Goal: Information Seeking & Learning: Learn about a topic

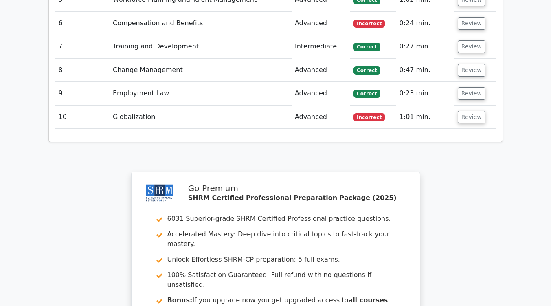
scroll to position [1200, 0]
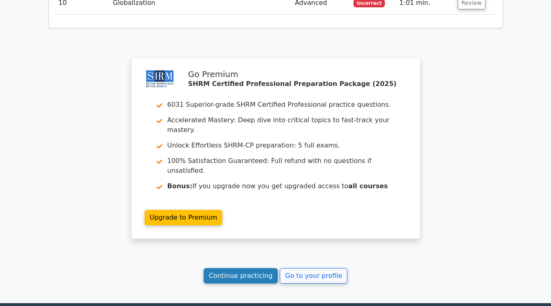
click at [263, 268] on link "Continue practicing" at bounding box center [241, 275] width 75 height 15
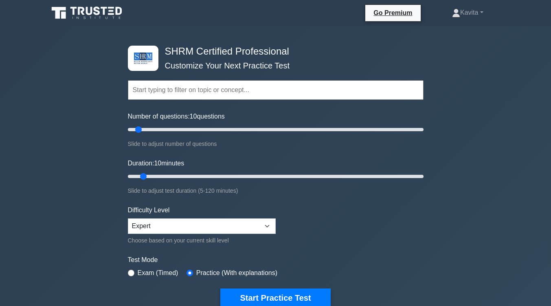
scroll to position [44, 0]
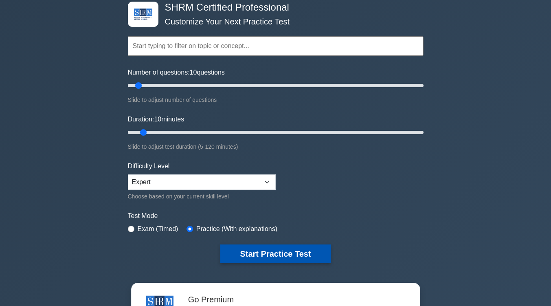
click at [304, 254] on button "Start Practice Test" at bounding box center [276, 254] width 110 height 19
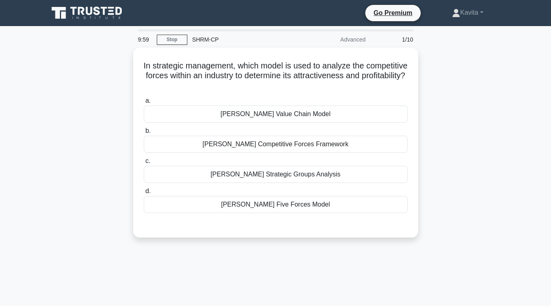
scroll to position [19, 0]
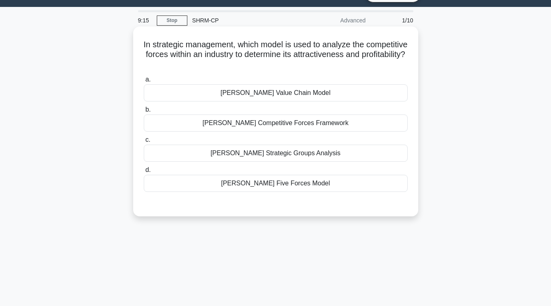
click at [303, 124] on div "Porter's Competitive Forces Framework" at bounding box center [276, 123] width 264 height 17
click at [144, 112] on input "b. Porter's Competitive Forces Framework" at bounding box center [144, 109] width 0 height 5
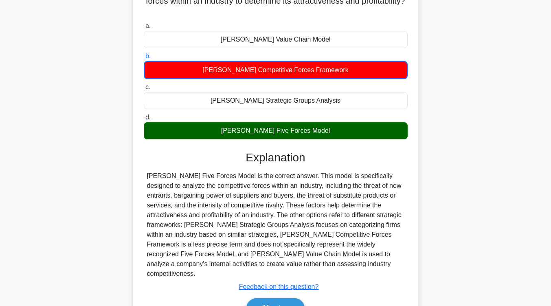
scroll to position [134, 0]
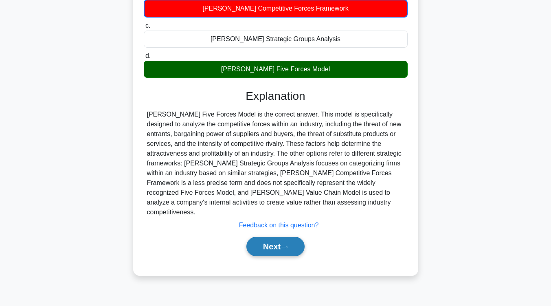
click at [280, 240] on button "Next" at bounding box center [276, 247] width 58 height 20
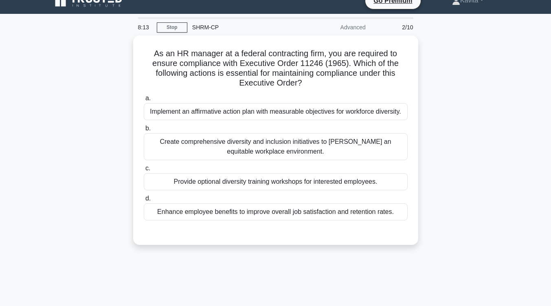
scroll to position [12, 0]
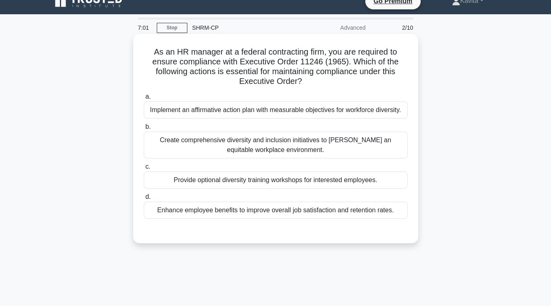
click at [225, 110] on div "Implement an affirmative action plan with measurable objectives for workforce d…" at bounding box center [276, 109] width 264 height 17
click at [144, 99] on input "a. Implement an affirmative action plan with measurable objectives for workforc…" at bounding box center [144, 96] width 0 height 5
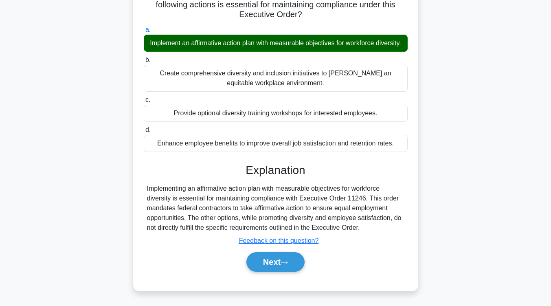
scroll to position [134, 0]
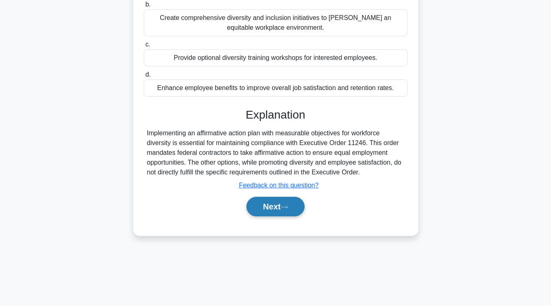
click at [270, 214] on button "Next" at bounding box center [276, 207] width 58 height 20
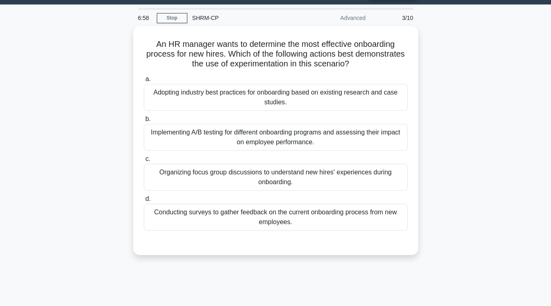
scroll to position [19, 0]
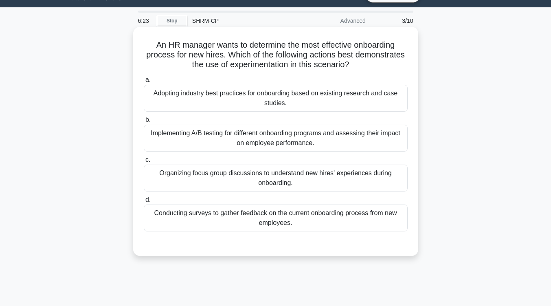
click at [271, 216] on div "Conducting surveys to gather feedback on the current onboarding process from ne…" at bounding box center [276, 218] width 264 height 27
click at [144, 203] on input "d. Conducting surveys to gather feedback on the current onboarding process from…" at bounding box center [144, 199] width 0 height 5
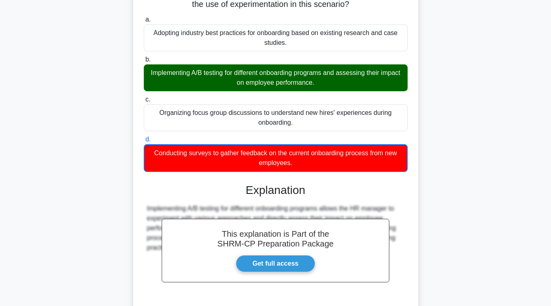
scroll to position [81, 0]
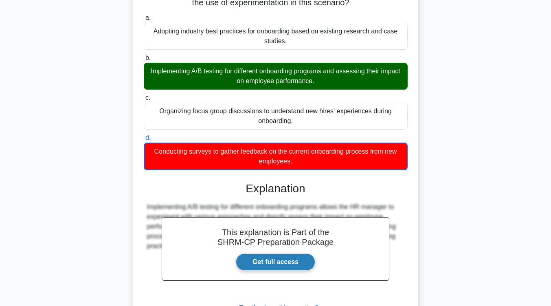
click at [277, 269] on link "Get full access" at bounding box center [275, 262] width 79 height 17
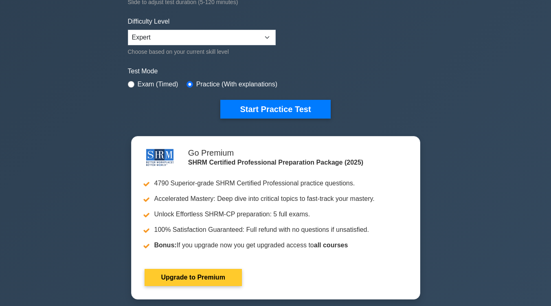
scroll to position [185, 0]
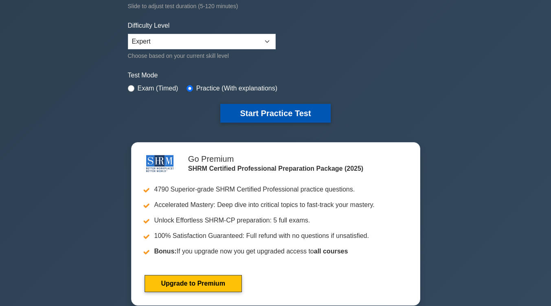
click at [295, 115] on button "Start Practice Test" at bounding box center [276, 113] width 110 height 19
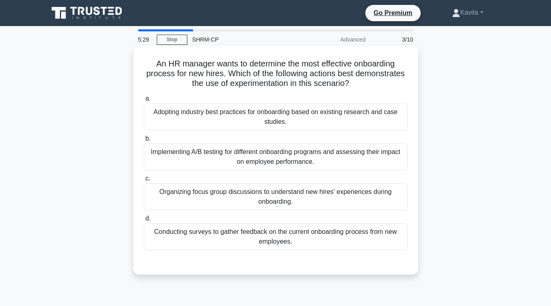
click at [366, 147] on div "Implementing A/B testing for different onboarding programs and assessing their …" at bounding box center [276, 156] width 264 height 27
click at [144, 141] on input "b. Implementing A/B testing for different onboarding programs and assessing the…" at bounding box center [144, 138] width 0 height 5
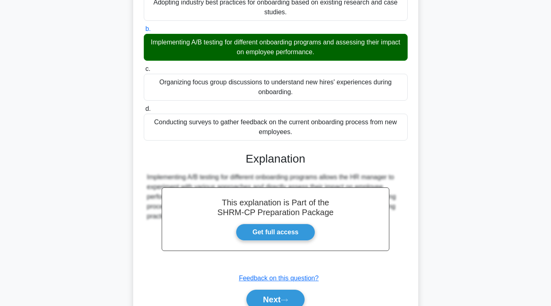
scroll to position [148, 0]
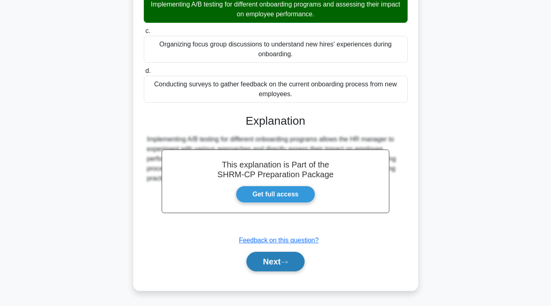
click at [279, 257] on button "Next" at bounding box center [276, 262] width 58 height 20
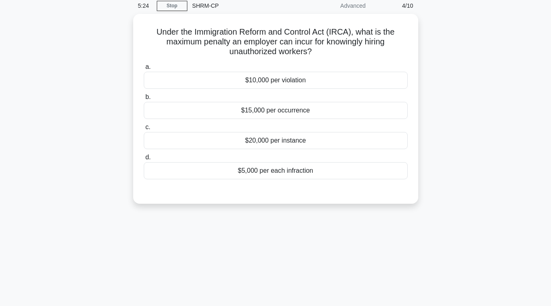
scroll to position [0, 0]
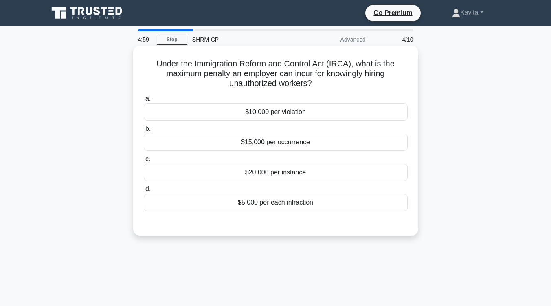
click at [284, 203] on div "$5,000 per each infraction" at bounding box center [276, 202] width 264 height 17
click at [144, 192] on input "d. $5,000 per each infraction" at bounding box center [144, 189] width 0 height 5
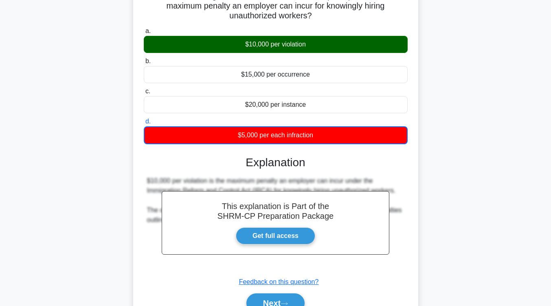
scroll to position [134, 0]
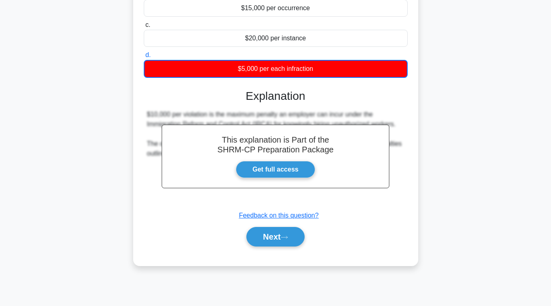
click at [281, 247] on div "Next" at bounding box center [276, 237] width 264 height 26
click at [284, 239] on icon at bounding box center [284, 237] width 7 height 4
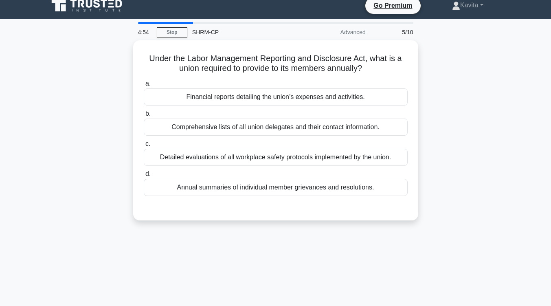
scroll to position [0, 0]
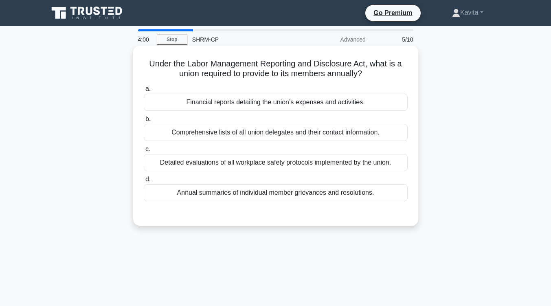
click at [310, 104] on div "Financial reports detailing the union’s expenses and activities." at bounding box center [276, 102] width 264 height 17
click at [144, 92] on input "a. Financial reports detailing the union’s expenses and activities." at bounding box center [144, 88] width 0 height 5
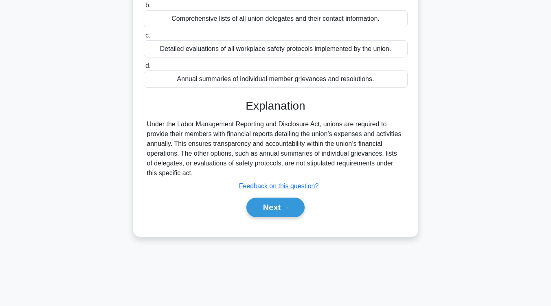
scroll to position [115, 0]
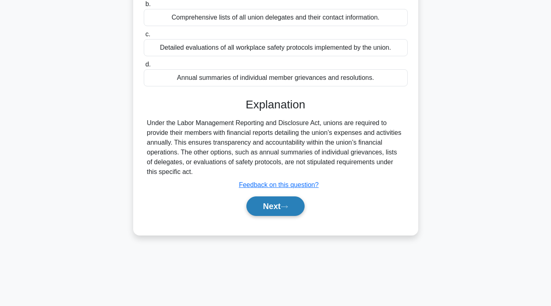
click at [275, 207] on button "Next" at bounding box center [276, 206] width 58 height 20
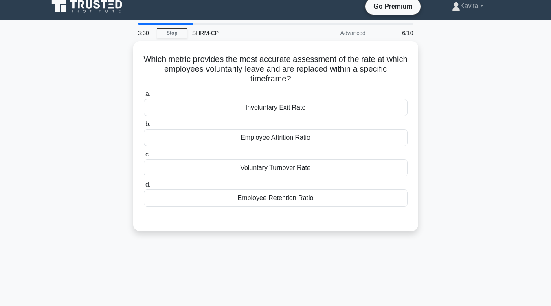
scroll to position [6, 0]
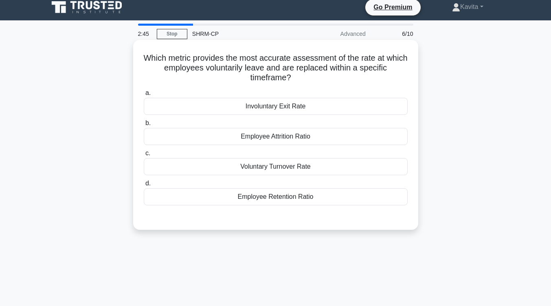
click at [281, 166] on div "Voluntary Turnover Rate" at bounding box center [276, 166] width 264 height 17
click at [144, 156] on input "c. Voluntary Turnover Rate" at bounding box center [144, 153] width 0 height 5
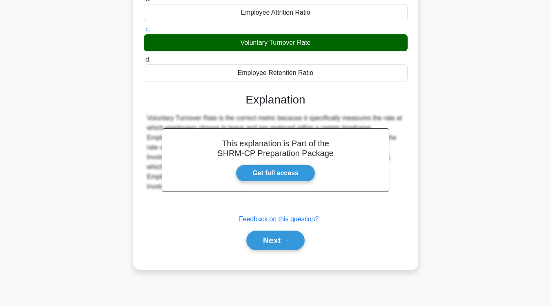
scroll to position [134, 0]
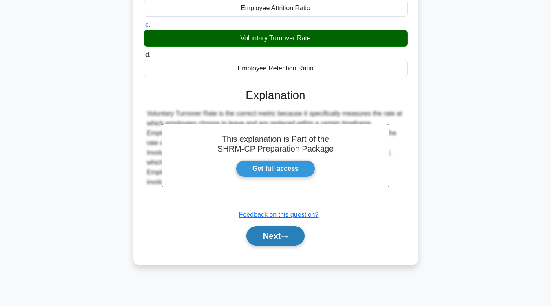
click at [265, 235] on button "Next" at bounding box center [276, 236] width 58 height 20
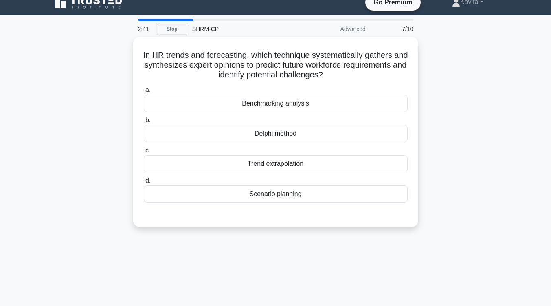
scroll to position [11, 0]
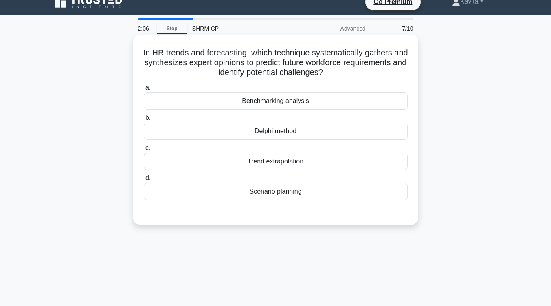
click at [270, 101] on div "Benchmarking analysis" at bounding box center [276, 101] width 264 height 17
click at [144, 90] on input "a. Benchmarking analysis" at bounding box center [144, 87] width 0 height 5
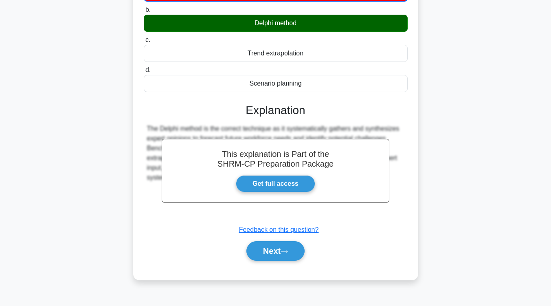
scroll to position [134, 0]
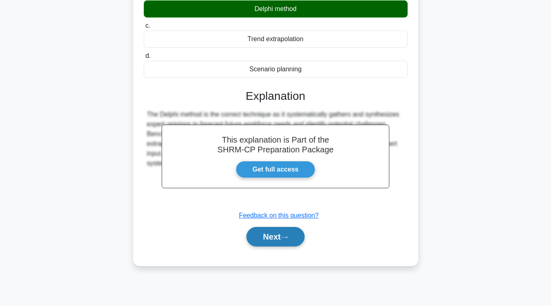
click at [271, 239] on button "Next" at bounding box center [276, 237] width 58 height 20
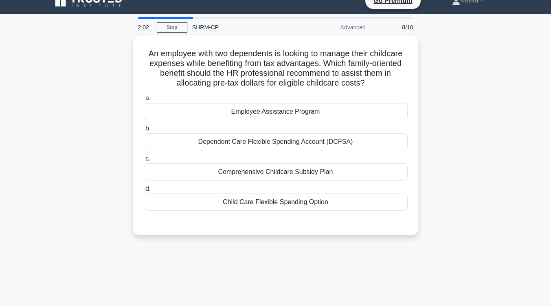
scroll to position [11, 0]
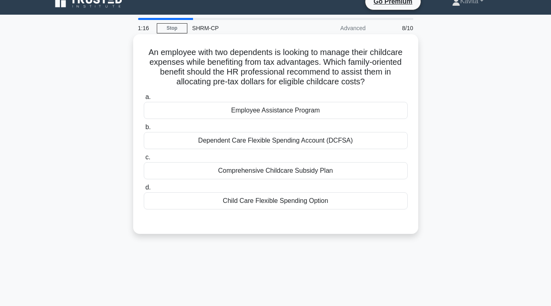
click at [273, 145] on div "Dependent Care Flexible Spending Account (DCFSA)" at bounding box center [276, 140] width 264 height 17
click at [144, 130] on input "b. Dependent Care Flexible Spending Account (DCFSA)" at bounding box center [144, 127] width 0 height 5
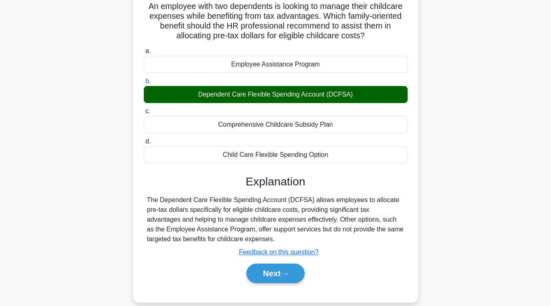
scroll to position [57, 0]
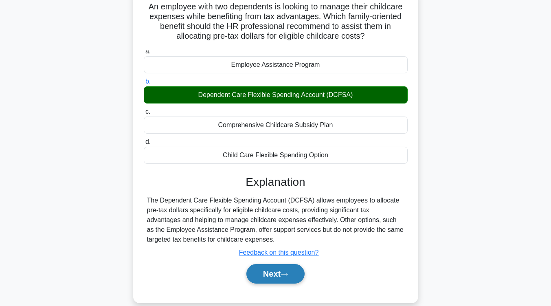
click at [284, 282] on button "Next" at bounding box center [276, 274] width 58 height 20
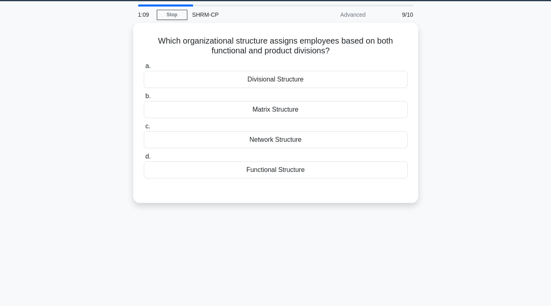
scroll to position [20, 0]
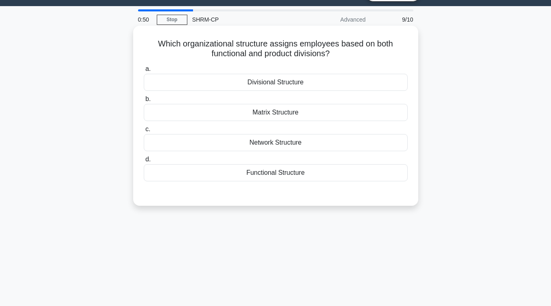
click at [289, 113] on div "Matrix Structure" at bounding box center [276, 112] width 264 height 17
click at [144, 102] on input "b. Matrix Structure" at bounding box center [144, 99] width 0 height 5
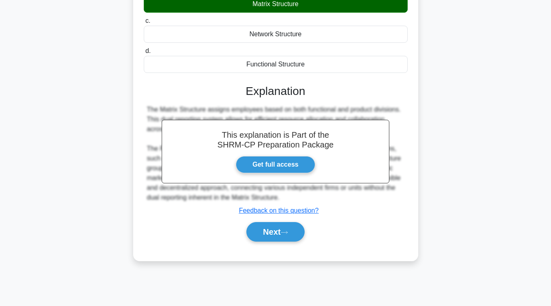
scroll to position [129, 0]
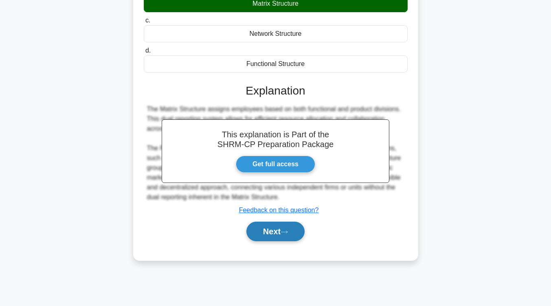
click at [284, 230] on icon at bounding box center [284, 232] width 7 height 4
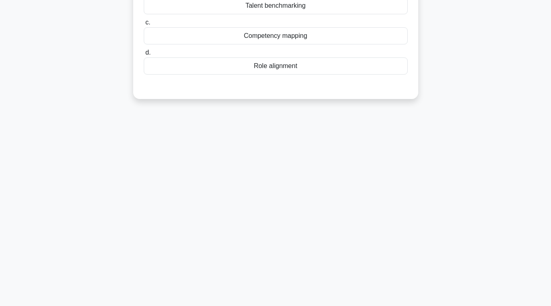
scroll to position [0, 0]
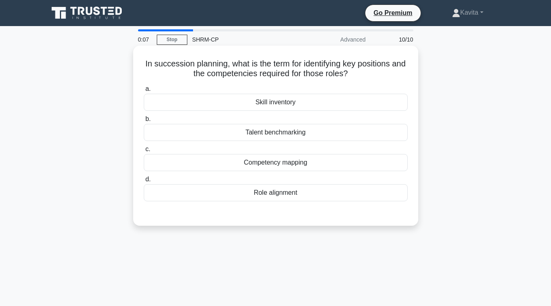
click at [261, 102] on div "Skill inventory" at bounding box center [276, 102] width 264 height 17
click at [144, 92] on input "a. Skill inventory" at bounding box center [144, 88] width 0 height 5
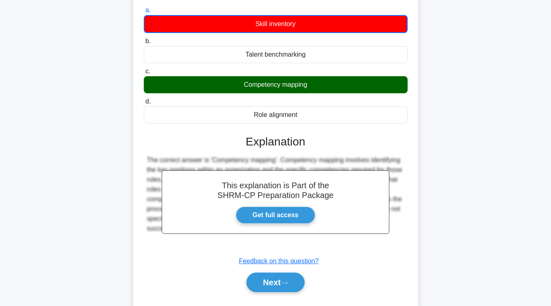
scroll to position [77, 0]
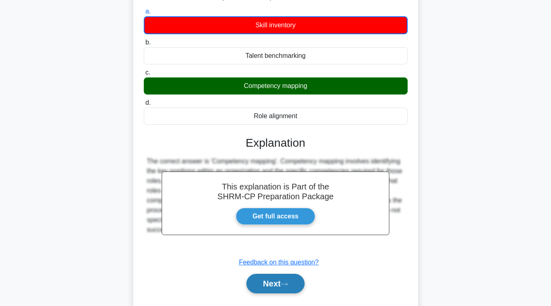
click at [295, 284] on button "Next" at bounding box center [276, 284] width 58 height 20
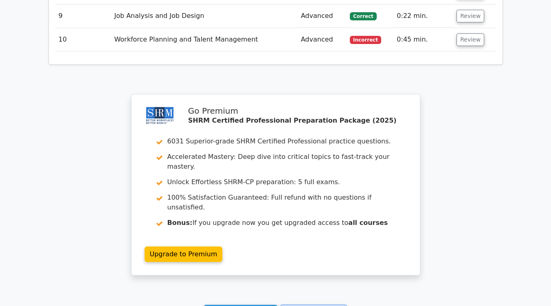
scroll to position [1271, 0]
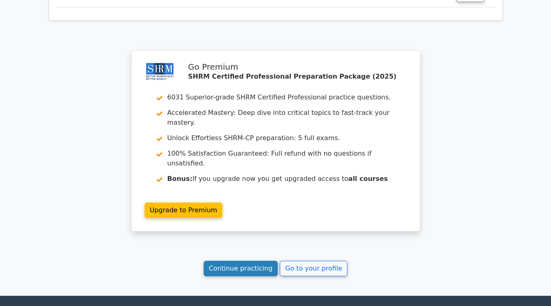
click at [250, 261] on link "Continue practicing" at bounding box center [241, 268] width 75 height 15
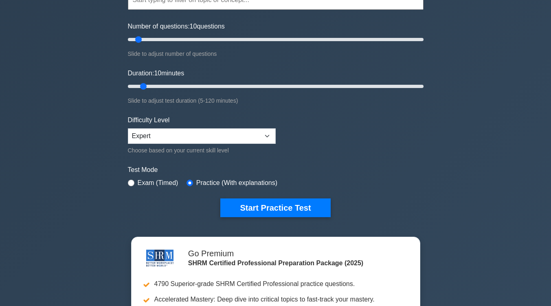
scroll to position [91, 0]
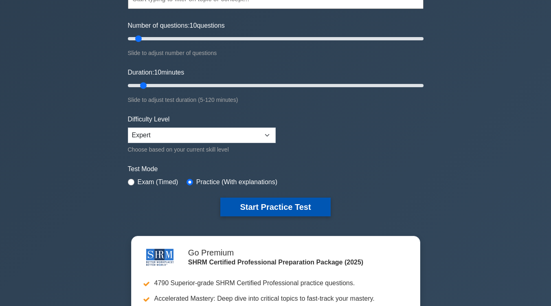
click at [264, 209] on button "Start Practice Test" at bounding box center [276, 207] width 110 height 19
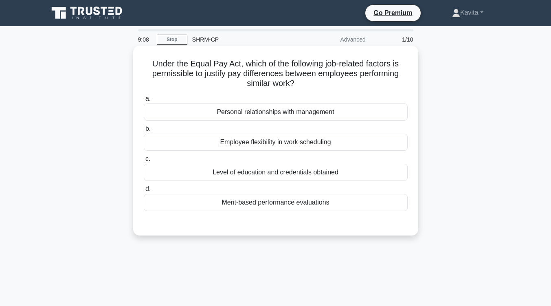
click at [253, 170] on div "Level of education and credentials obtained" at bounding box center [276, 172] width 264 height 17
click at [144, 162] on input "c. Level of education and credentials obtained" at bounding box center [144, 159] width 0 height 5
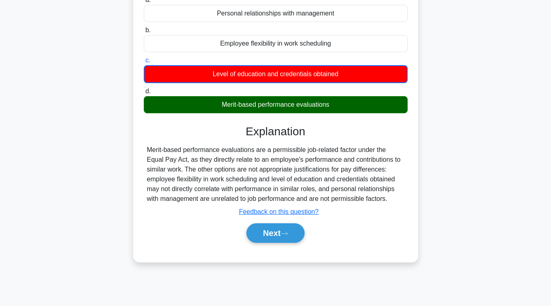
scroll to position [99, 0]
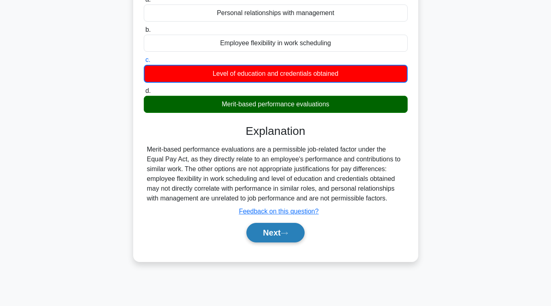
click at [284, 235] on button "Next" at bounding box center [276, 233] width 58 height 20
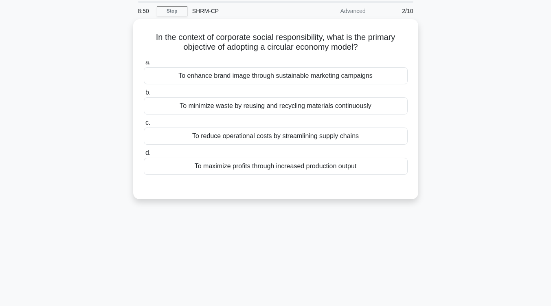
scroll to position [12, 0]
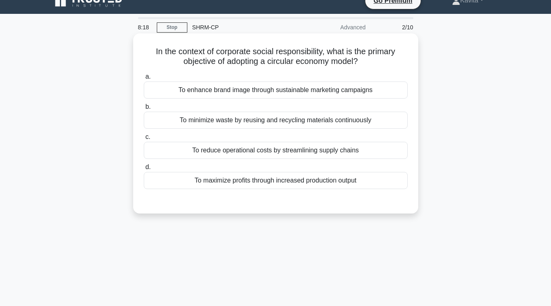
click at [294, 94] on div "To enhance brand image through sustainable marketing campaigns" at bounding box center [276, 90] width 264 height 17
click at [144, 79] on input "a. To enhance brand image through sustainable marketing campaigns" at bounding box center [144, 76] width 0 height 5
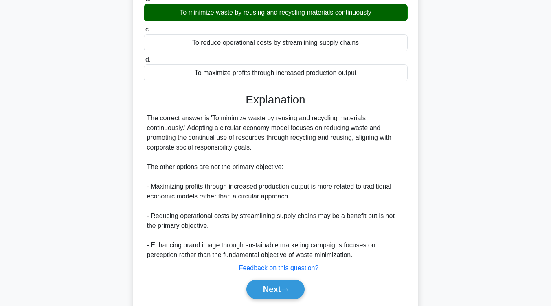
scroll to position [138, 0]
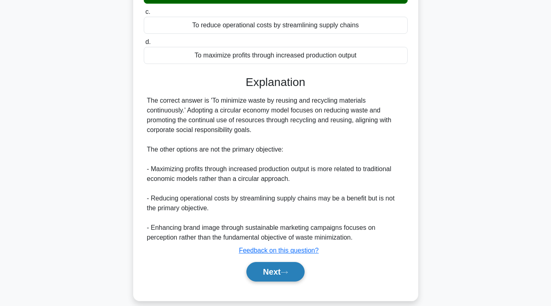
click at [288, 274] on icon at bounding box center [284, 272] width 7 height 4
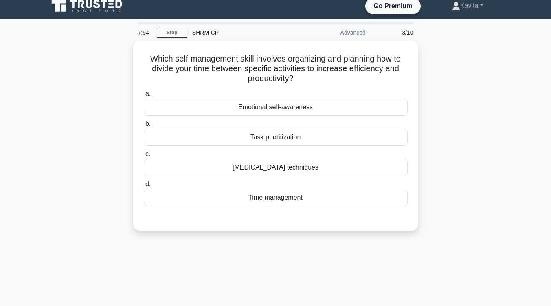
scroll to position [0, 0]
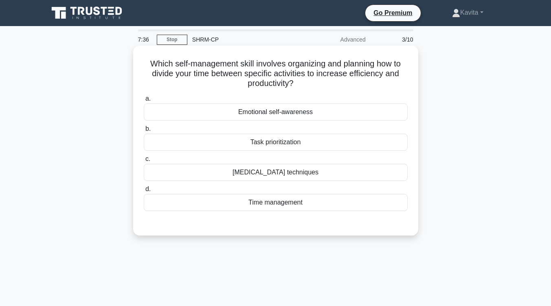
click at [281, 203] on div "Time management" at bounding box center [276, 202] width 264 height 17
click at [144, 192] on input "d. Time management" at bounding box center [144, 189] width 0 height 5
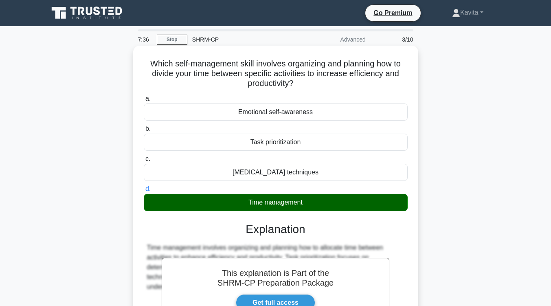
scroll to position [134, 0]
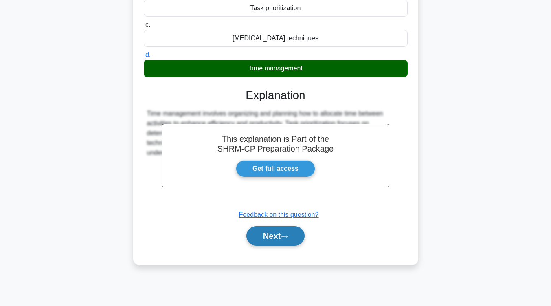
click at [284, 236] on button "Next" at bounding box center [276, 236] width 58 height 20
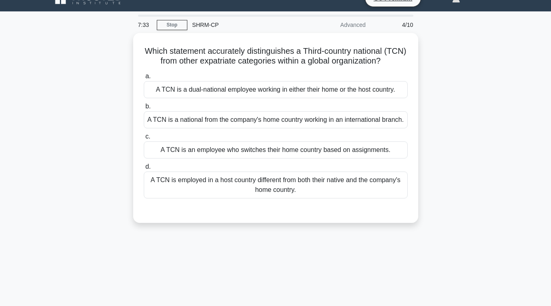
scroll to position [11, 0]
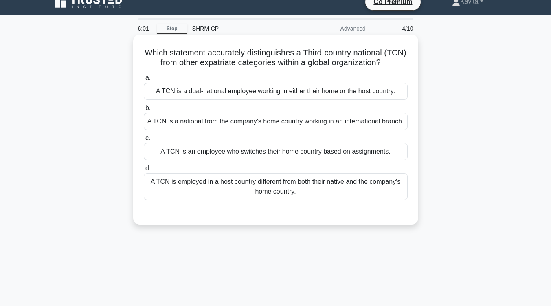
click at [287, 199] on div "A TCN is employed in a host country different from both their native and the co…" at bounding box center [276, 186] width 264 height 27
click at [144, 171] on input "d. A TCN is employed in a host country different from both their native and the…" at bounding box center [144, 168] width 0 height 5
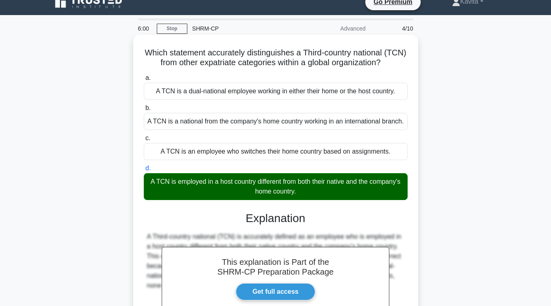
scroll to position [134, 0]
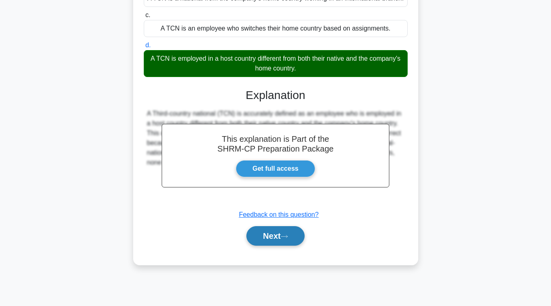
click at [282, 244] on button "Next" at bounding box center [276, 236] width 58 height 20
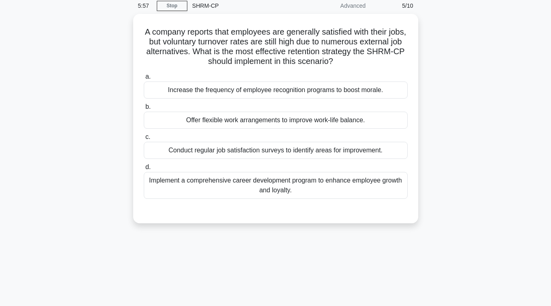
scroll to position [32, 0]
click at [298, 190] on div "Implement a comprehensive career development program to enhance employee growth…" at bounding box center [276, 185] width 264 height 27
click at [144, 170] on input "d. Implement a comprehensive career development program to enhance employee gro…" at bounding box center [144, 167] width 0 height 5
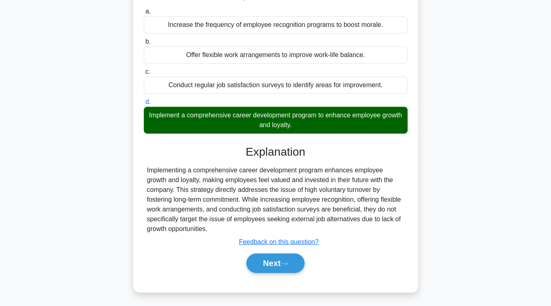
scroll to position [132, 0]
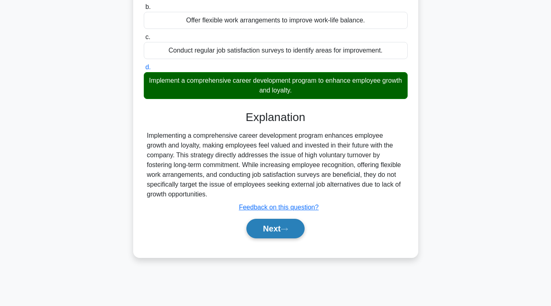
click at [275, 233] on button "Next" at bounding box center [276, 229] width 58 height 20
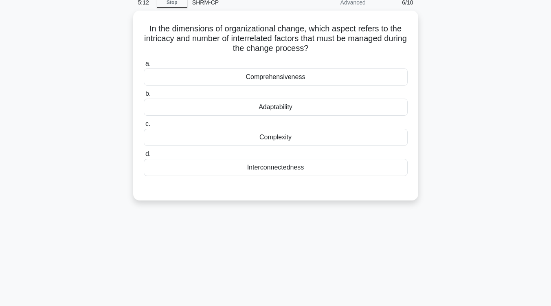
scroll to position [0, 0]
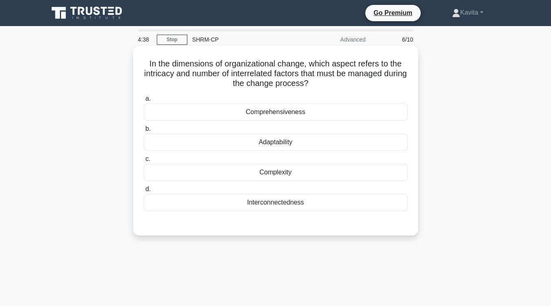
click at [289, 143] on div "Adaptability" at bounding box center [276, 142] width 264 height 17
click at [144, 132] on input "b. Adaptability" at bounding box center [144, 128] width 0 height 5
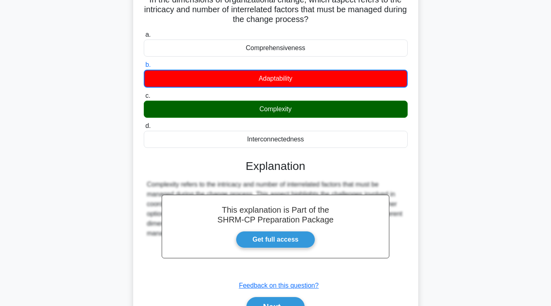
scroll to position [134, 0]
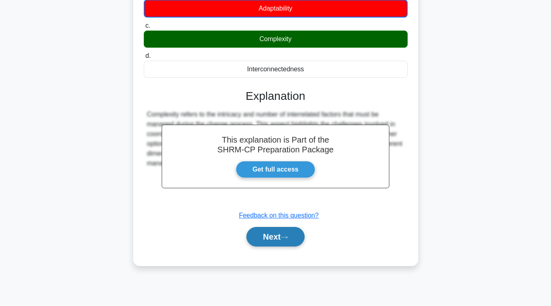
click at [277, 234] on button "Next" at bounding box center [276, 237] width 58 height 20
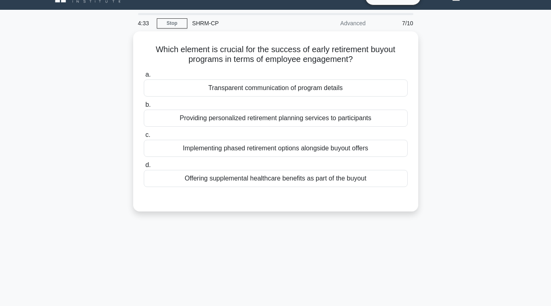
scroll to position [0, 0]
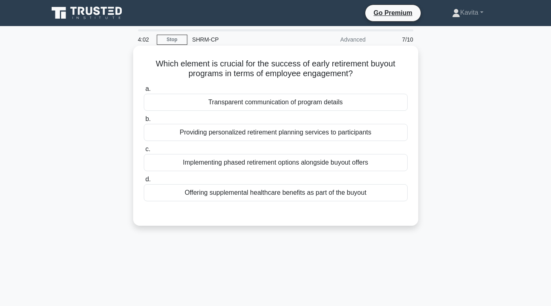
click at [283, 101] on div "Transparent communication of program details" at bounding box center [276, 102] width 264 height 17
click at [144, 92] on input "a. Transparent communication of program details" at bounding box center [144, 88] width 0 height 5
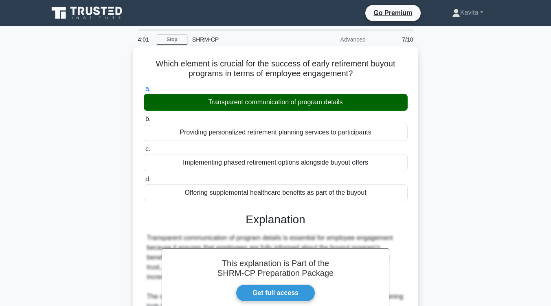
scroll to position [134, 0]
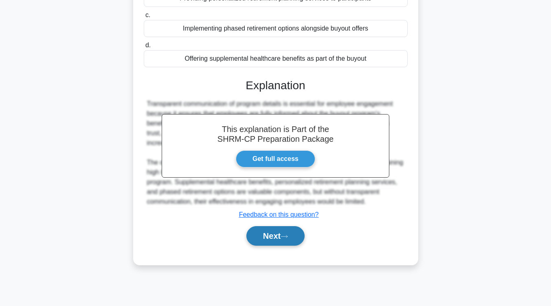
click at [282, 237] on button "Next" at bounding box center [276, 236] width 58 height 20
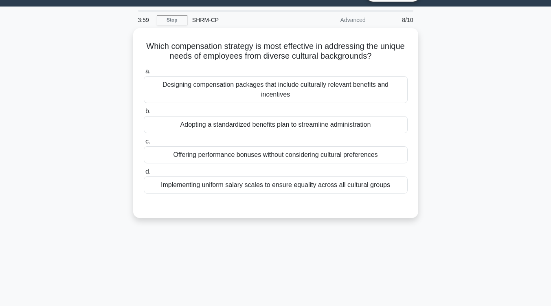
scroll to position [0, 0]
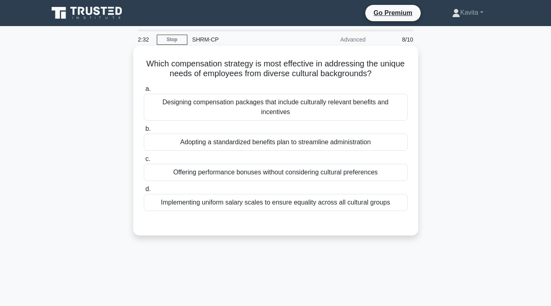
click at [227, 196] on div "Implementing uniform salary scales to ensure equality across all cultural groups" at bounding box center [276, 202] width 264 height 17
click at [144, 192] on input "d. Implementing uniform salary scales to ensure equality across all cultural gr…" at bounding box center [144, 189] width 0 height 5
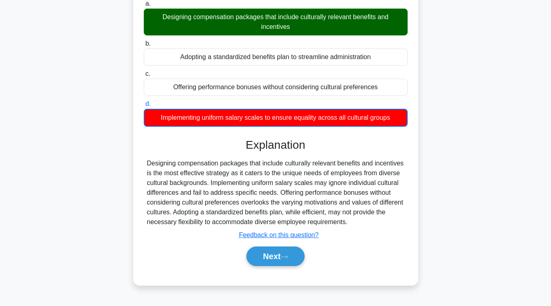
scroll to position [134, 0]
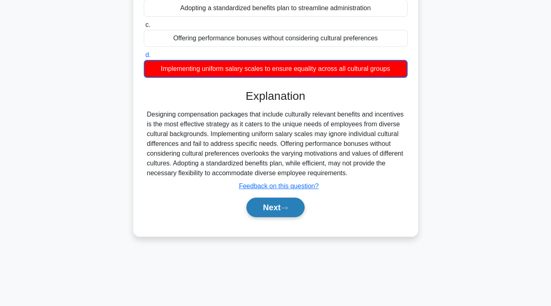
click at [282, 211] on button "Next" at bounding box center [276, 208] width 58 height 20
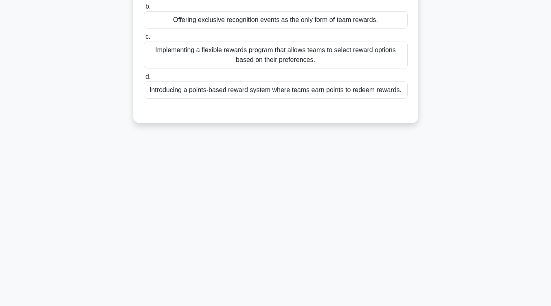
scroll to position [0, 0]
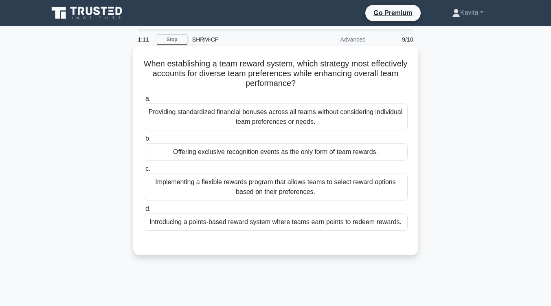
click at [304, 119] on div "Providing standardized financial bonuses across all teams without considering i…" at bounding box center [276, 117] width 264 height 27
click at [144, 101] on input "a. Providing standardized financial bonuses across all teams without considerin…" at bounding box center [144, 98] width 0 height 5
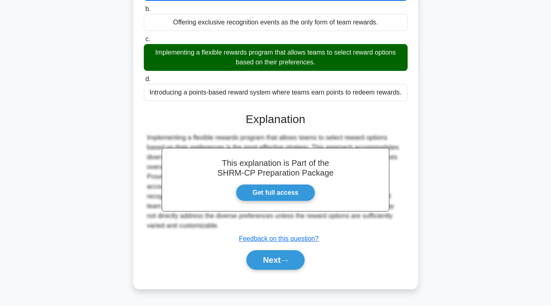
scroll to position [131, 0]
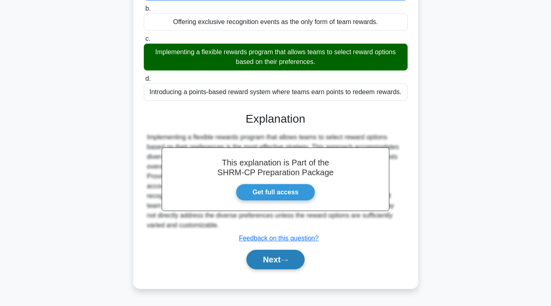
click at [287, 265] on button "Next" at bounding box center [276, 260] width 58 height 20
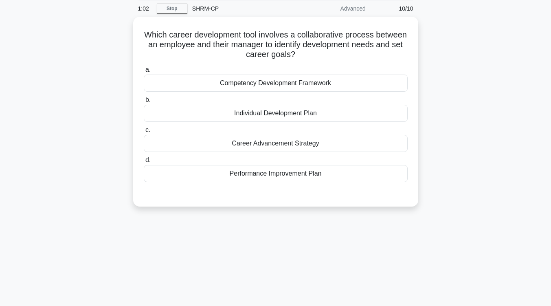
scroll to position [0, 0]
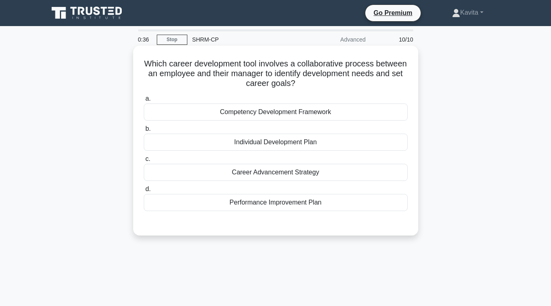
click at [297, 143] on div "Individual Development Plan" at bounding box center [276, 142] width 264 height 17
click at [144, 132] on input "b. Individual Development Plan" at bounding box center [144, 128] width 0 height 5
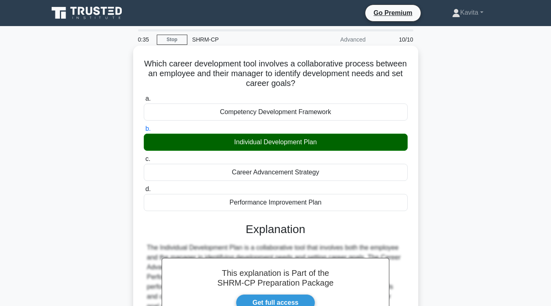
scroll to position [134, 0]
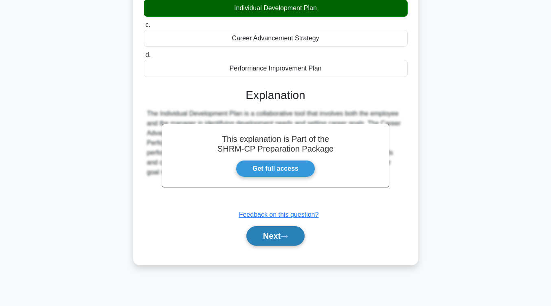
click at [270, 243] on button "Next" at bounding box center [276, 236] width 58 height 20
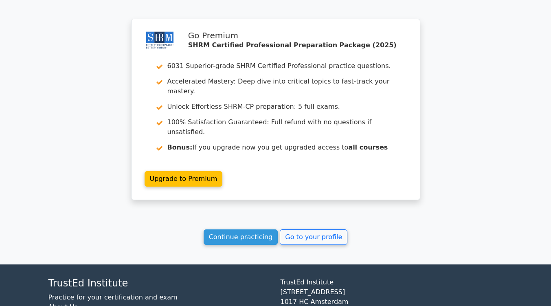
scroll to position [1269, 0]
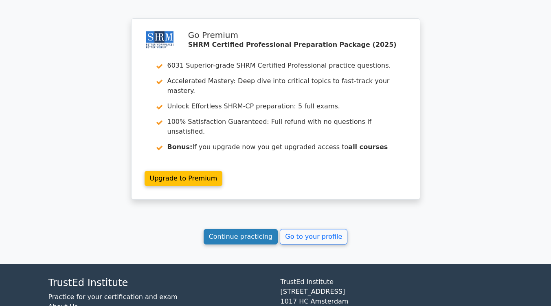
click at [260, 229] on link "Continue practicing" at bounding box center [241, 236] width 75 height 15
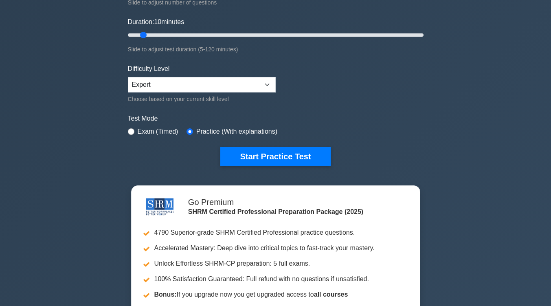
scroll to position [141, 0]
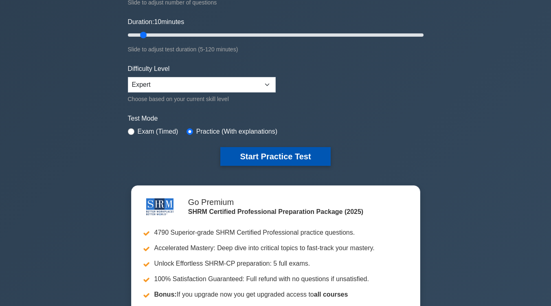
click at [274, 157] on button "Start Practice Test" at bounding box center [276, 156] width 110 height 19
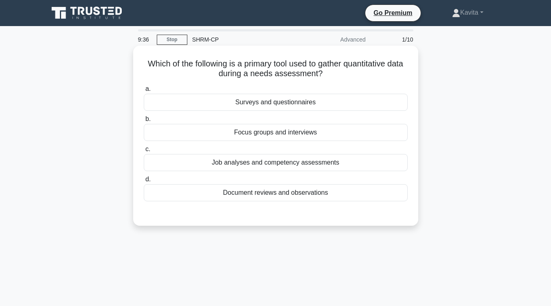
click at [278, 107] on div "Surveys and questionnaires" at bounding box center [276, 102] width 264 height 17
click at [144, 92] on input "a. Surveys and questionnaires" at bounding box center [144, 88] width 0 height 5
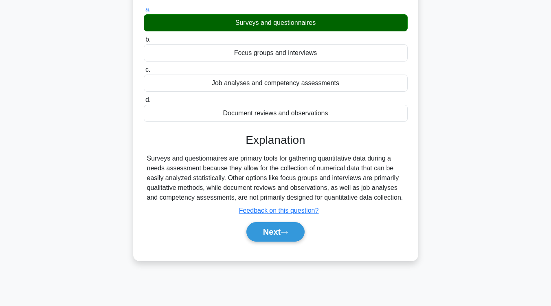
scroll to position [80, 0]
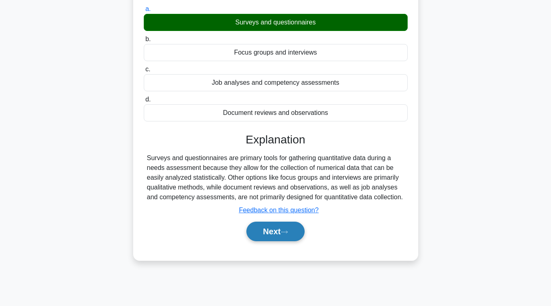
click at [276, 227] on button "Next" at bounding box center [276, 232] width 58 height 20
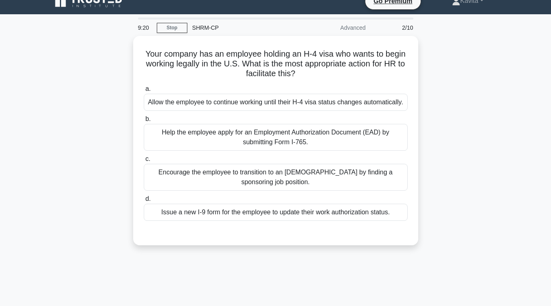
scroll to position [11, 0]
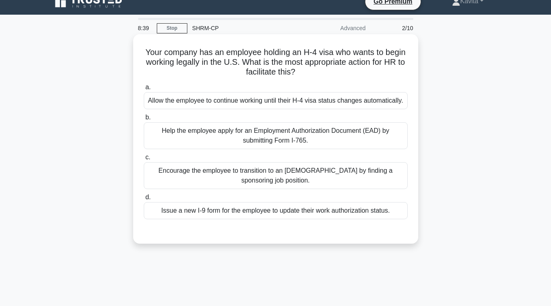
click at [296, 145] on div "Help the employee apply for an Employment Authorization Document (EAD) by submi…" at bounding box center [276, 135] width 264 height 27
click at [144, 120] on input "b. Help the employee apply for an Employment Authorization Document (EAD) by su…" at bounding box center [144, 117] width 0 height 5
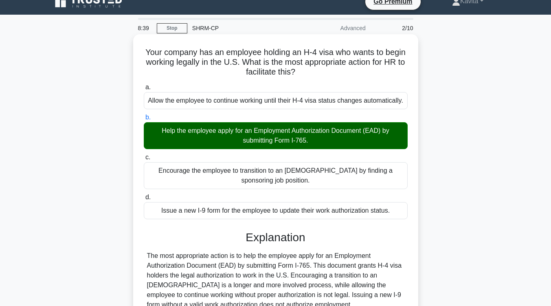
scroll to position [134, 0]
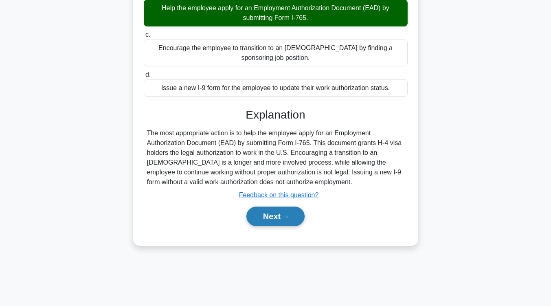
click at [268, 226] on button "Next" at bounding box center [276, 217] width 58 height 20
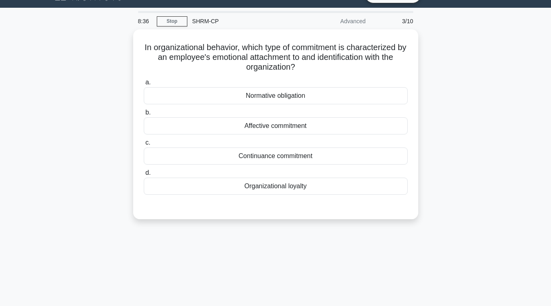
scroll to position [0, 0]
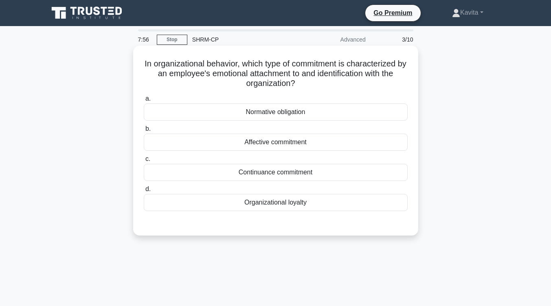
click at [262, 208] on div "Organizational loyalty" at bounding box center [276, 202] width 264 height 17
click at [144, 192] on input "d. Organizational loyalty" at bounding box center [144, 189] width 0 height 5
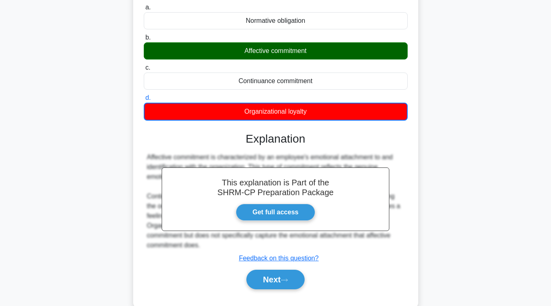
scroll to position [134, 0]
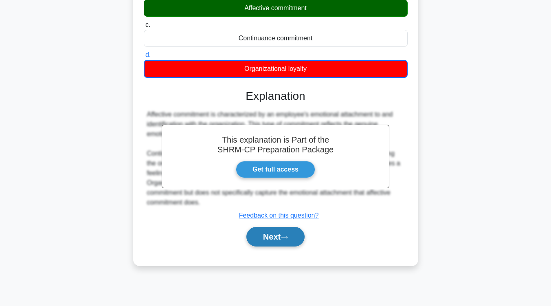
click at [278, 236] on button "Next" at bounding box center [276, 237] width 58 height 20
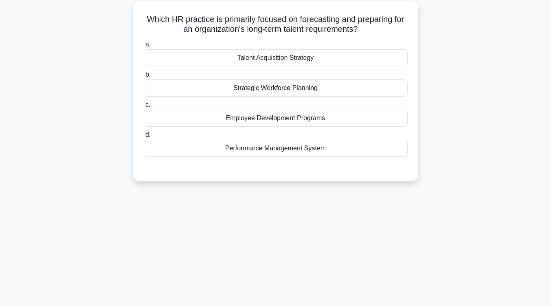
scroll to position [0, 0]
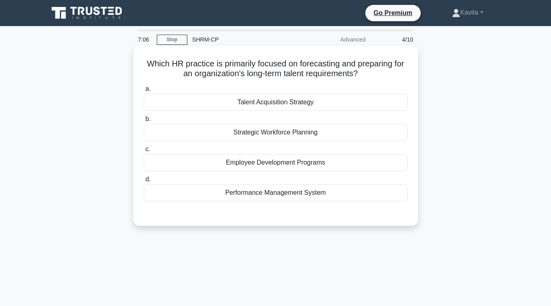
click at [260, 131] on div "Strategic Workforce Planning" at bounding box center [276, 132] width 264 height 17
click at [144, 122] on input "b. Strategic Workforce Planning" at bounding box center [144, 119] width 0 height 5
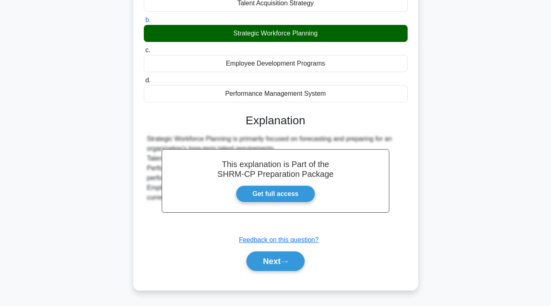
scroll to position [134, 0]
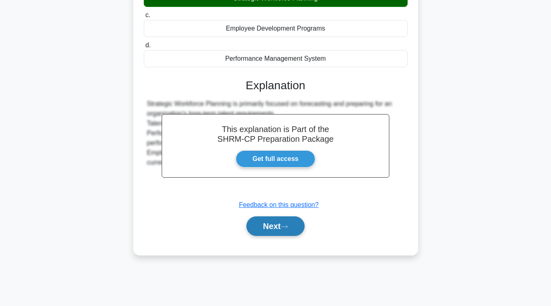
click at [268, 231] on button "Next" at bounding box center [276, 226] width 58 height 20
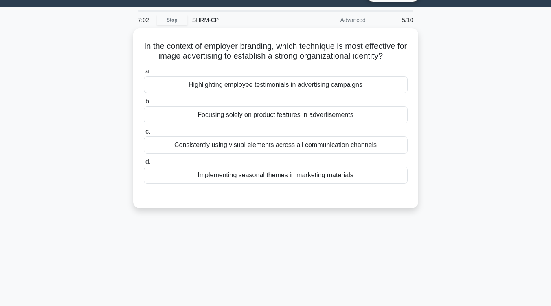
scroll to position [0, 0]
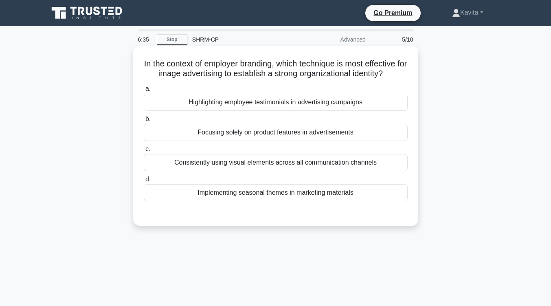
click at [284, 103] on div "Highlighting employee testimonials in advertising campaigns" at bounding box center [276, 102] width 264 height 17
click at [144, 92] on input "a. Highlighting employee testimonials in advertising campaigns" at bounding box center [144, 88] width 0 height 5
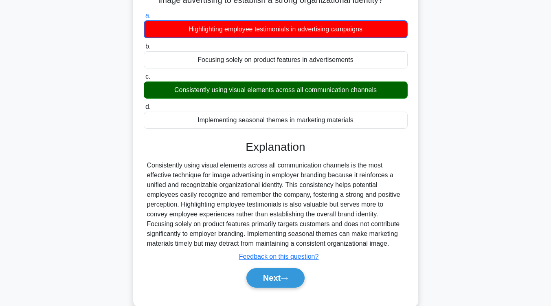
scroll to position [76, 0]
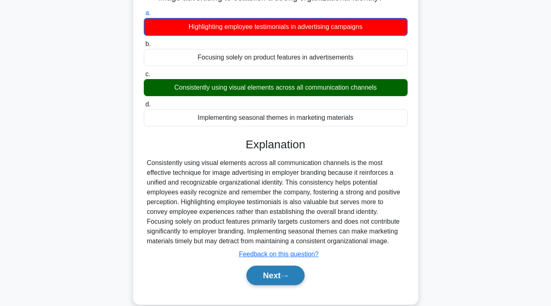
click at [280, 279] on button "Next" at bounding box center [276, 276] width 58 height 20
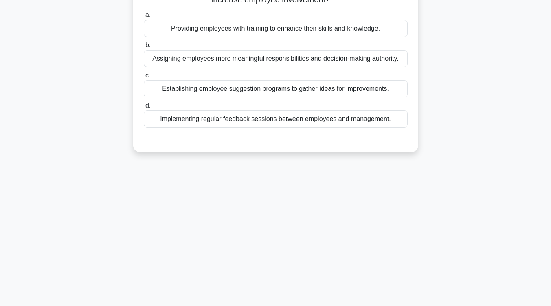
scroll to position [0, 0]
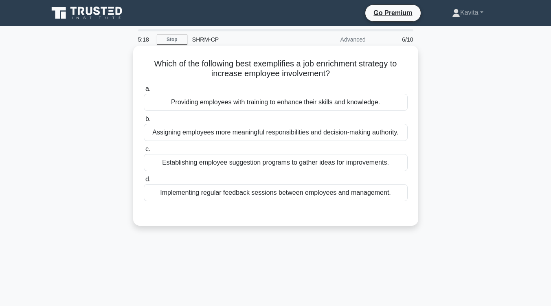
click at [193, 136] on div "Assigning employees more meaningful responsibilities and decision-making author…" at bounding box center [276, 132] width 264 height 17
click at [144, 122] on input "b. Assigning employees more meaningful responsibilities and decision-making aut…" at bounding box center [144, 119] width 0 height 5
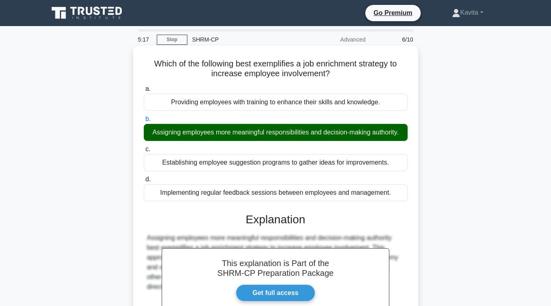
scroll to position [134, 0]
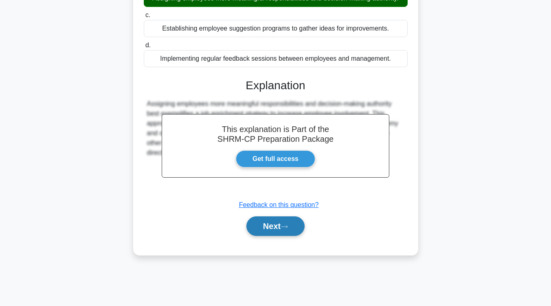
click at [265, 230] on button "Next" at bounding box center [276, 226] width 58 height 20
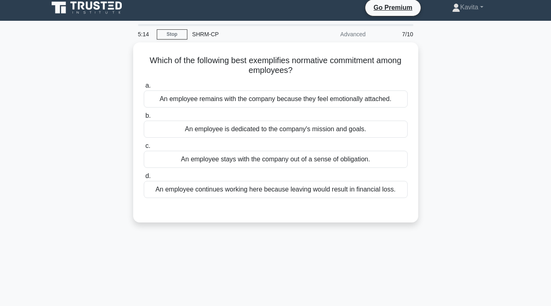
scroll to position [5, 0]
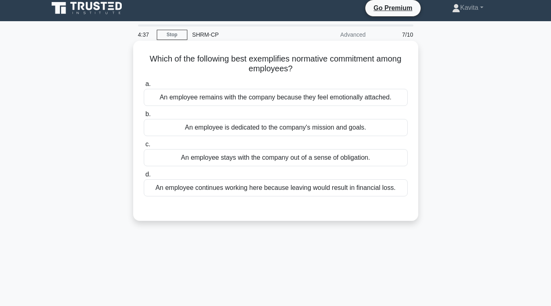
click at [207, 130] on div "An employee is dedicated to the company's mission and goals." at bounding box center [276, 127] width 264 height 17
click at [144, 117] on input "b. An employee is dedicated to the company's mission and goals." at bounding box center [144, 114] width 0 height 5
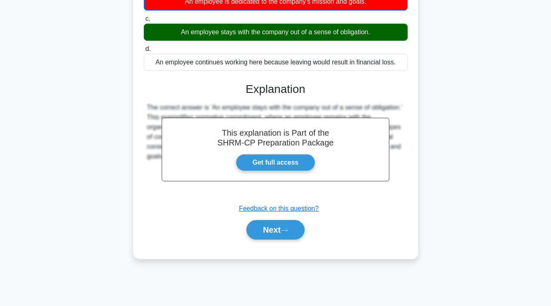
scroll to position [134, 0]
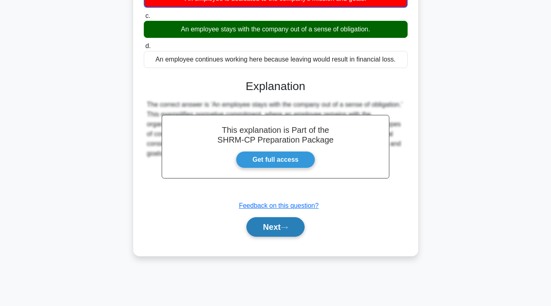
click at [262, 230] on button "Next" at bounding box center [276, 227] width 58 height 20
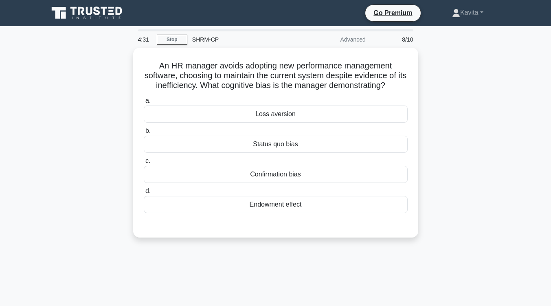
scroll to position [0, 0]
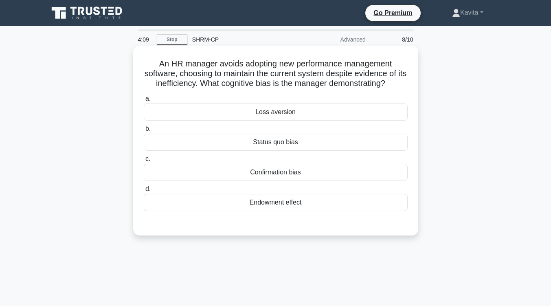
click at [270, 146] on div "Status quo bias" at bounding box center [276, 142] width 264 height 17
click at [144, 132] on input "b. Status quo bias" at bounding box center [144, 128] width 0 height 5
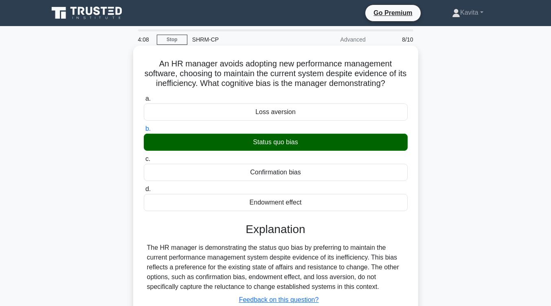
scroll to position [88, 0]
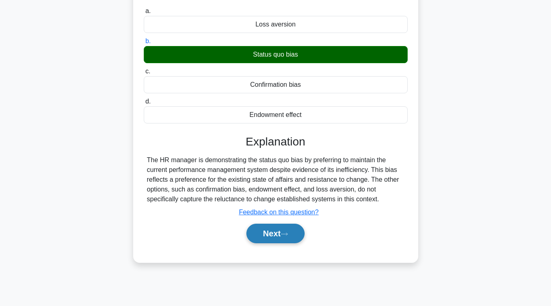
click at [270, 227] on button "Next" at bounding box center [276, 234] width 58 height 20
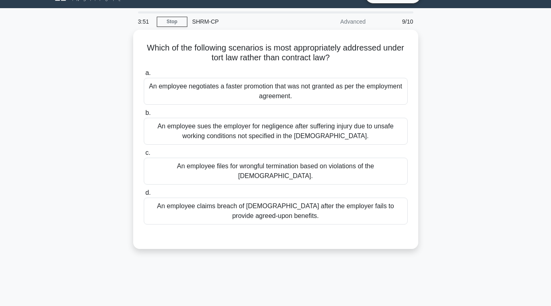
scroll to position [18, 0]
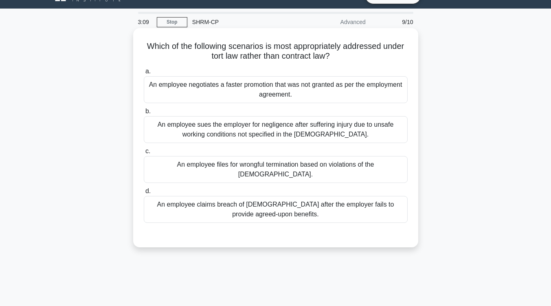
click at [276, 127] on div "An employee sues the employer for negligence after suffering injury due to unsa…" at bounding box center [276, 129] width 264 height 27
click at [144, 114] on input "b. An employee sues the employer for negligence after suffering injury due to u…" at bounding box center [144, 111] width 0 height 5
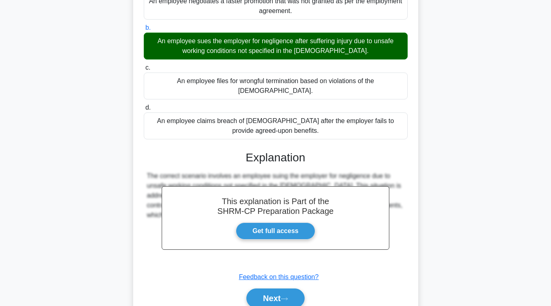
scroll to position [138, 0]
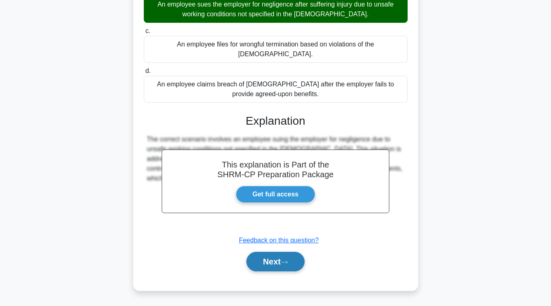
click at [278, 265] on button "Next" at bounding box center [276, 262] width 58 height 20
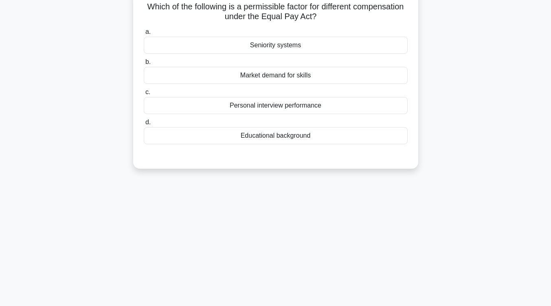
scroll to position [0, 0]
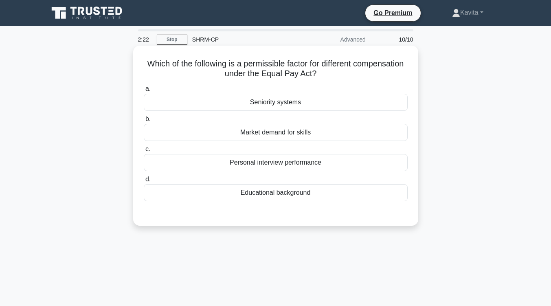
click at [283, 134] on div "Market demand for skills" at bounding box center [276, 132] width 264 height 17
click at [144, 122] on input "b. Market demand for skills" at bounding box center [144, 119] width 0 height 5
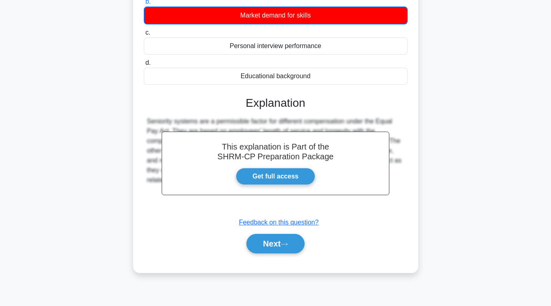
scroll to position [134, 0]
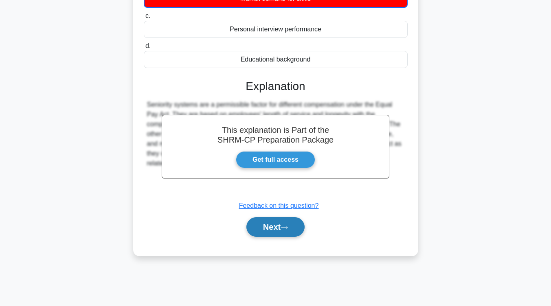
click at [278, 233] on button "Next" at bounding box center [276, 227] width 58 height 20
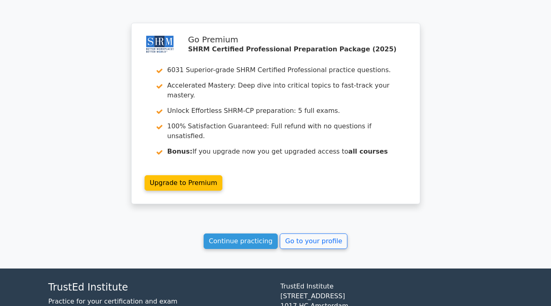
scroll to position [1264, 0]
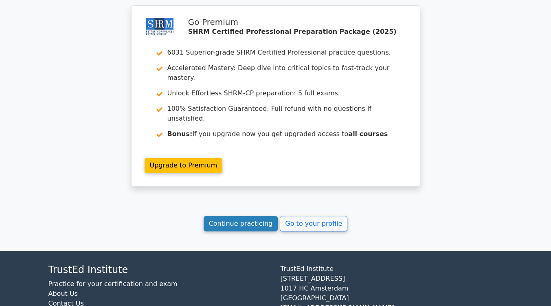
click at [249, 216] on link "Continue practicing" at bounding box center [241, 223] width 75 height 15
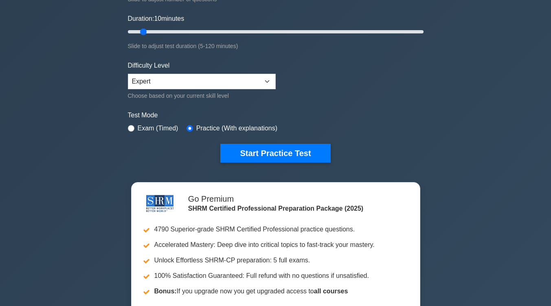
scroll to position [145, 0]
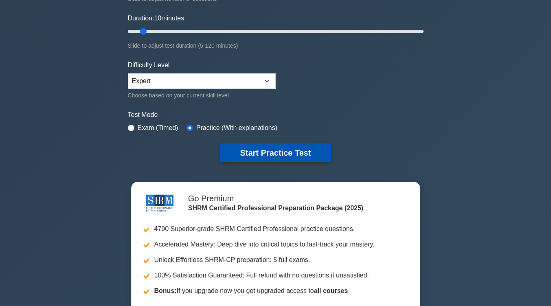
click at [266, 153] on button "Start Practice Test" at bounding box center [276, 152] width 110 height 19
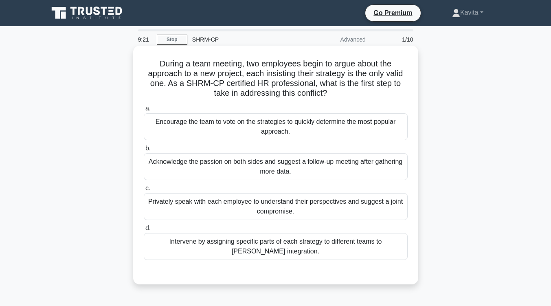
click at [265, 164] on div "Acknowledge the passion on both sides and suggest a follow-up meeting after gat…" at bounding box center [276, 166] width 264 height 27
click at [144, 151] on input "b. Acknowledge the passion on both sides and suggest a follow-up meeting after …" at bounding box center [144, 148] width 0 height 5
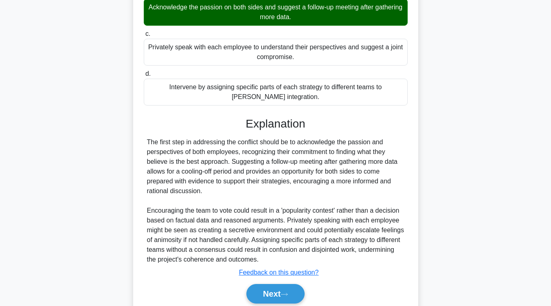
scroll to position [187, 0]
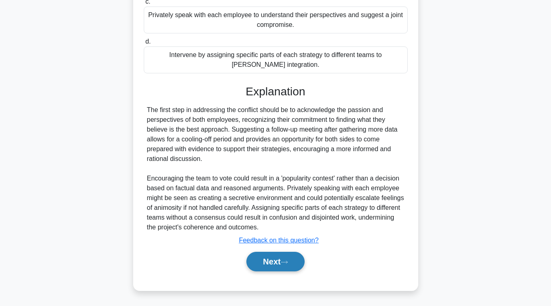
click at [276, 260] on button "Next" at bounding box center [276, 262] width 58 height 20
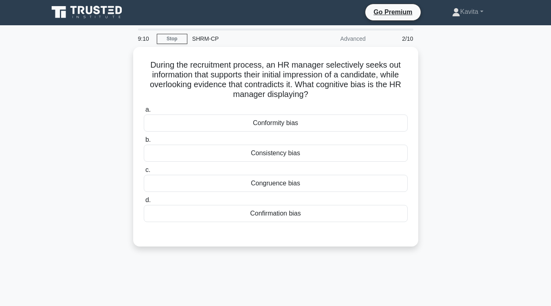
scroll to position [0, 0]
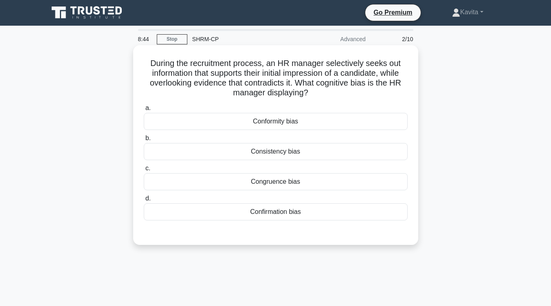
click at [269, 183] on div "Congruence bias" at bounding box center [276, 181] width 264 height 17
click at [144, 171] on input "c. Congruence bias" at bounding box center [144, 168] width 0 height 5
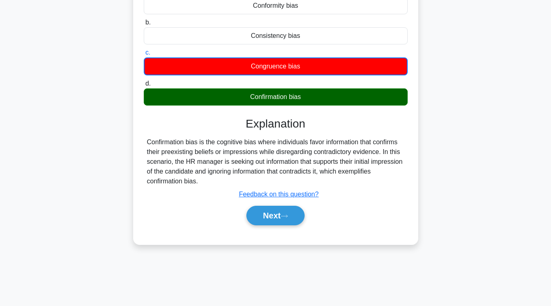
scroll to position [121, 0]
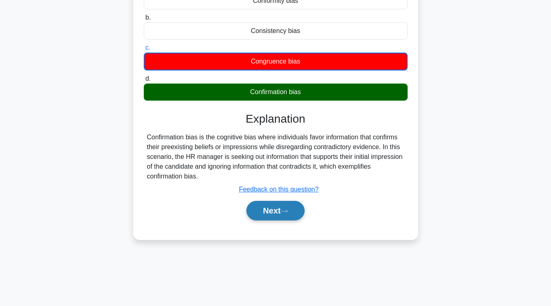
click at [282, 210] on button "Next" at bounding box center [276, 211] width 58 height 20
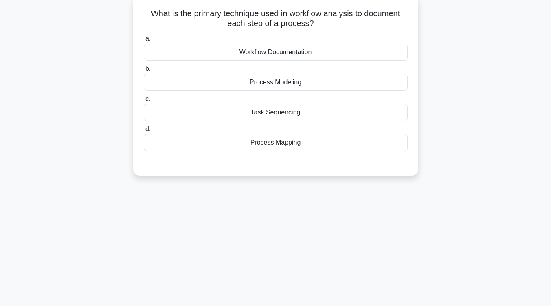
scroll to position [0, 0]
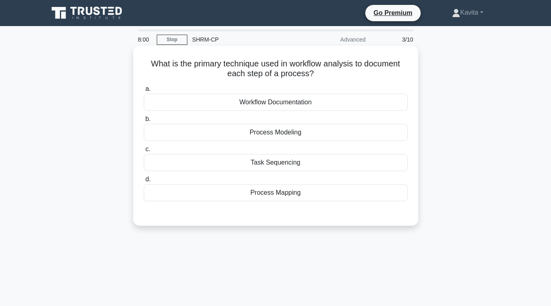
click at [284, 196] on div "Process Mapping" at bounding box center [276, 192] width 264 height 17
click at [144, 182] on input "d. Process Mapping" at bounding box center [144, 179] width 0 height 5
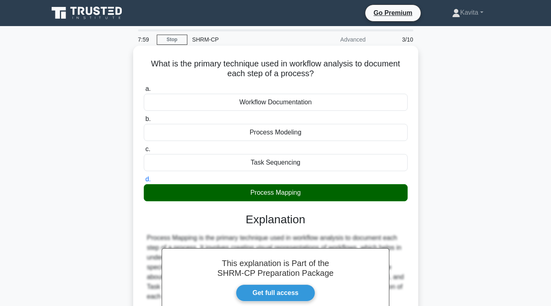
scroll to position [134, 0]
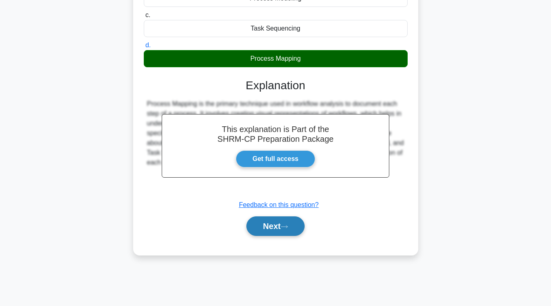
click at [279, 224] on button "Next" at bounding box center [276, 226] width 58 height 20
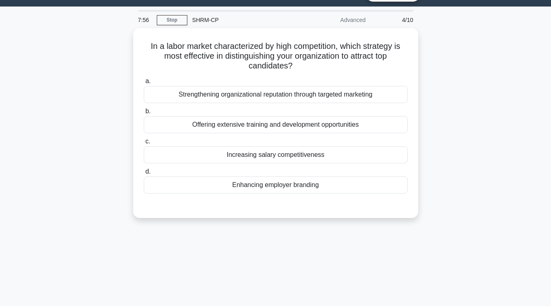
scroll to position [0, 0]
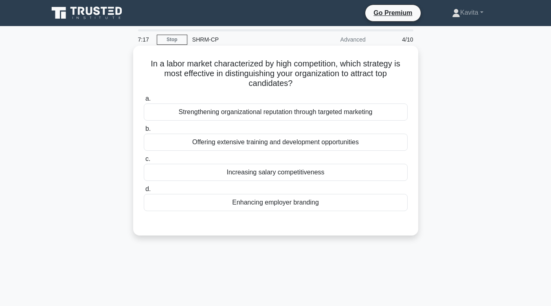
click at [275, 206] on div "Enhancing employer branding" at bounding box center [276, 202] width 264 height 17
click at [144, 192] on input "d. Enhancing employer branding" at bounding box center [144, 189] width 0 height 5
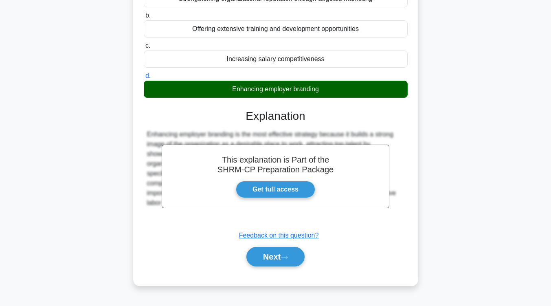
scroll to position [134, 0]
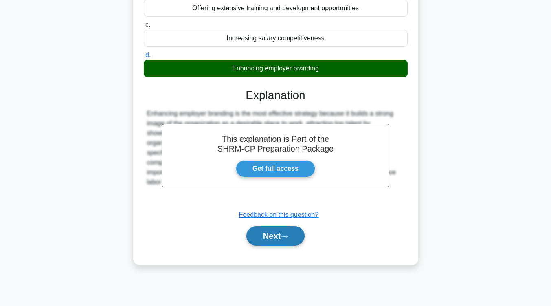
click at [270, 229] on button "Next" at bounding box center [276, 236] width 58 height 20
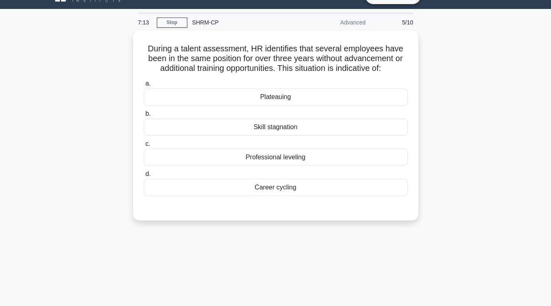
scroll to position [0, 0]
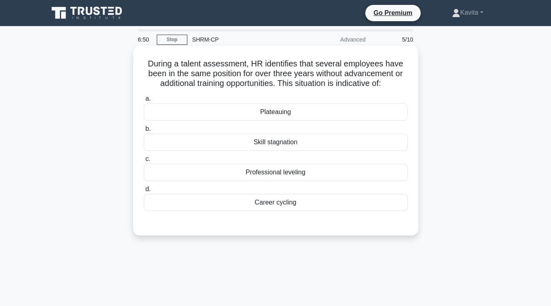
click at [280, 149] on div "Skill stagnation" at bounding box center [276, 142] width 264 height 17
click at [144, 132] on input "b. Skill stagnation" at bounding box center [144, 128] width 0 height 5
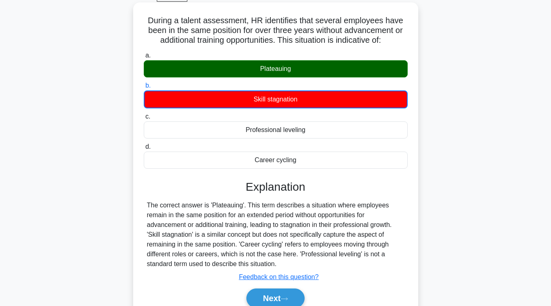
scroll to position [43, 0]
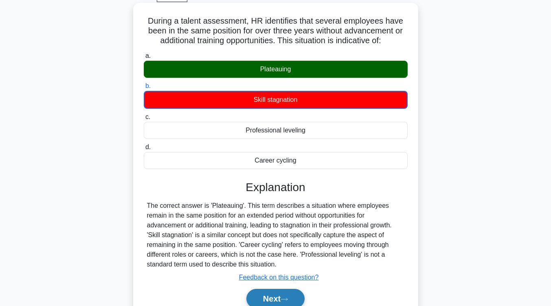
click at [275, 297] on button "Next" at bounding box center [276, 299] width 58 height 20
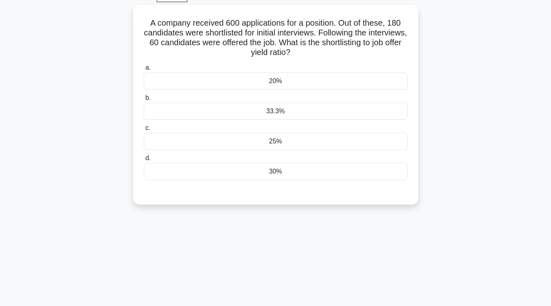
scroll to position [0, 0]
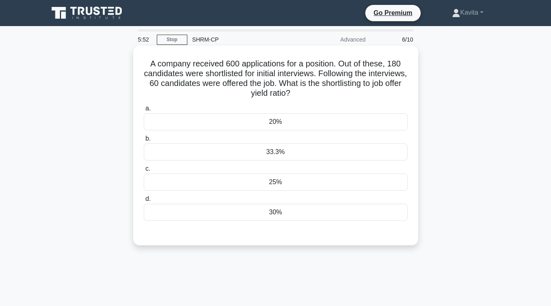
drag, startPoint x: 315, startPoint y: 97, endPoint x: 139, endPoint y: 63, distance: 179.9
click at [139, 63] on div "A company received 600 applications for a position. Out of these, 180 candidate…" at bounding box center [276, 145] width 279 height 193
copy h5 "A company received 600 applications for a position. Out of these, 180 candidate…"
click at [276, 154] on div "33.3%" at bounding box center [276, 151] width 264 height 17
click at [144, 141] on input "b. 33.3%" at bounding box center [144, 138] width 0 height 5
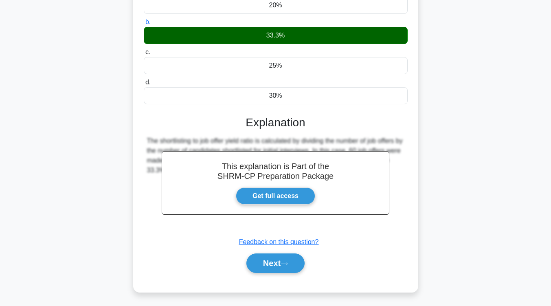
scroll to position [134, 0]
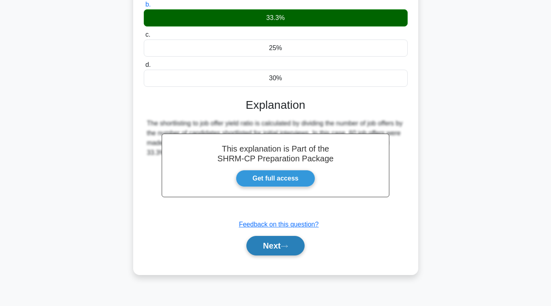
click at [274, 248] on button "Next" at bounding box center [276, 246] width 58 height 20
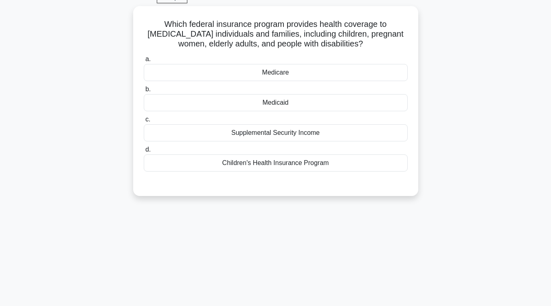
scroll to position [0, 0]
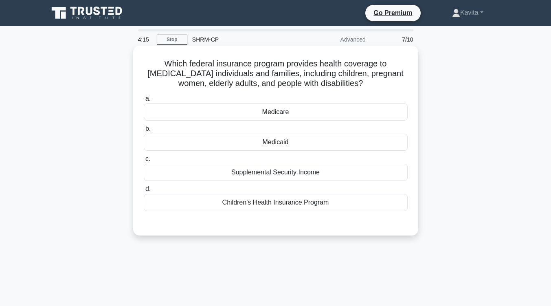
click at [287, 115] on div "Medicare" at bounding box center [276, 112] width 264 height 17
click at [144, 101] on input "a. Medicare" at bounding box center [144, 98] width 0 height 5
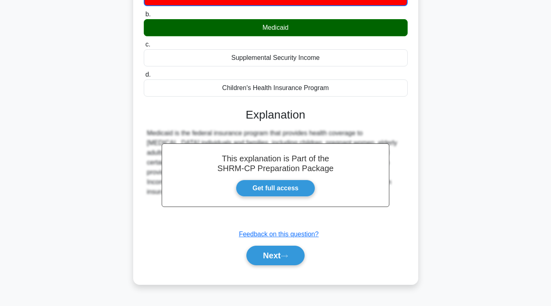
scroll to position [134, 0]
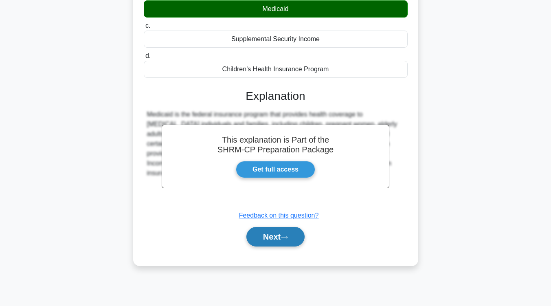
click at [276, 236] on button "Next" at bounding box center [276, 237] width 58 height 20
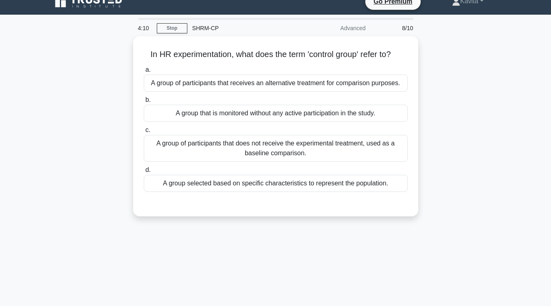
scroll to position [0, 0]
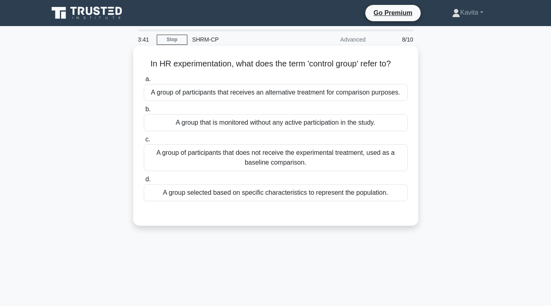
click at [277, 127] on div "A group that is monitored without any active participation in the study." at bounding box center [276, 122] width 264 height 17
click at [144, 112] on input "b. A group that is monitored without any active participation in the study." at bounding box center [144, 109] width 0 height 5
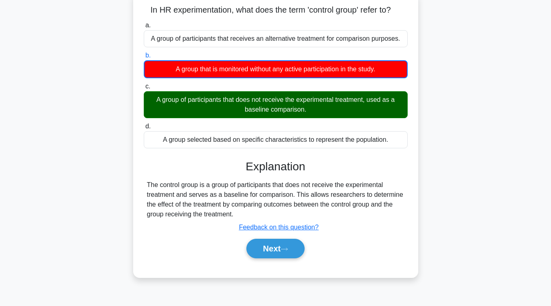
scroll to position [134, 0]
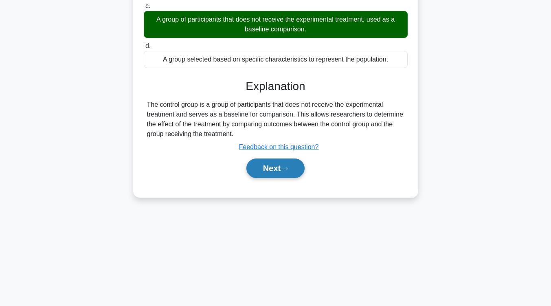
click at [283, 172] on button "Next" at bounding box center [276, 169] width 58 height 20
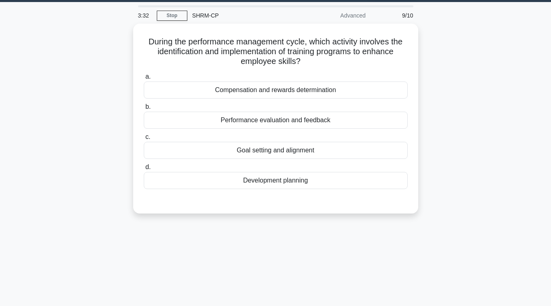
scroll to position [0, 0]
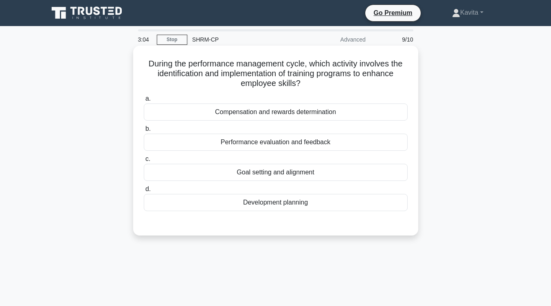
click at [281, 147] on div "Performance evaluation and feedback" at bounding box center [276, 142] width 264 height 17
click at [144, 132] on input "b. Performance evaluation and feedback" at bounding box center [144, 128] width 0 height 5
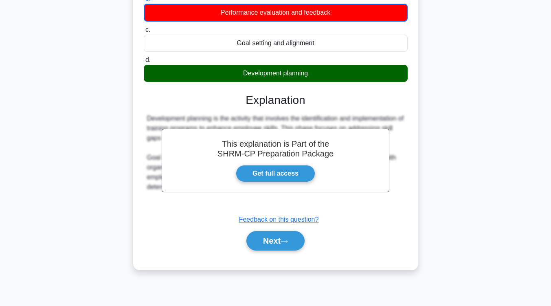
scroll to position [134, 0]
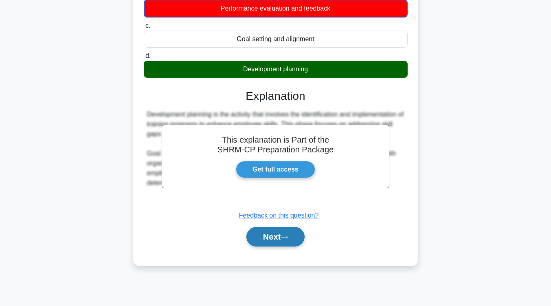
click at [273, 231] on button "Next" at bounding box center [276, 237] width 58 height 20
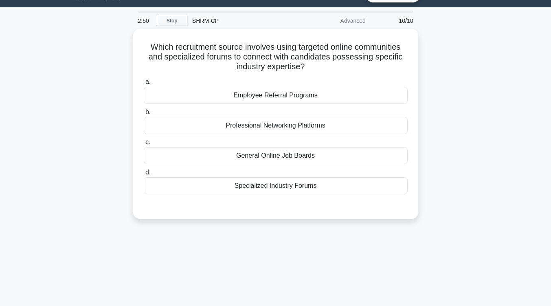
scroll to position [0, 0]
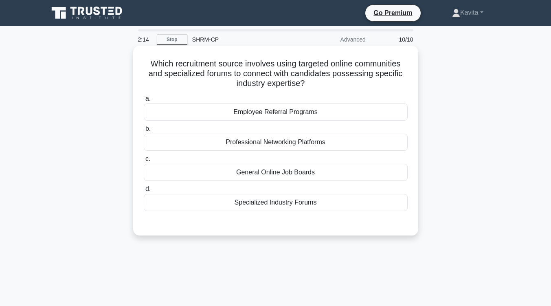
click at [285, 146] on div "Professional Networking Platforms" at bounding box center [276, 142] width 264 height 17
click at [144, 132] on input "b. Professional Networking Platforms" at bounding box center [144, 128] width 0 height 5
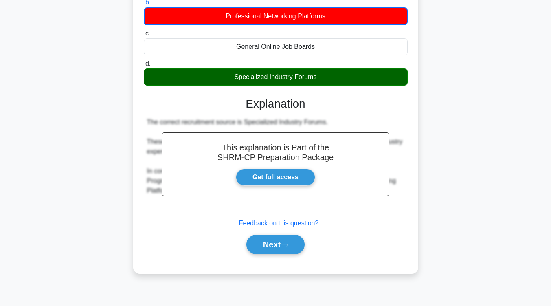
scroll to position [134, 0]
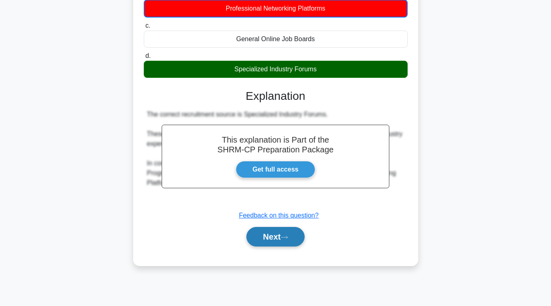
click at [272, 235] on button "Next" at bounding box center [276, 237] width 58 height 20
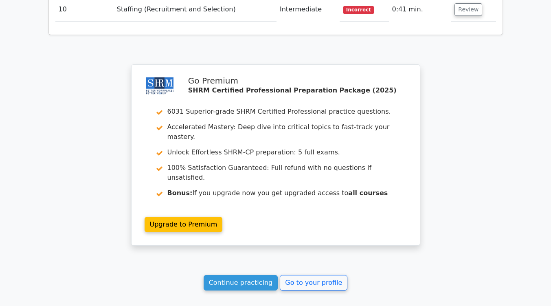
scroll to position [1375, 0]
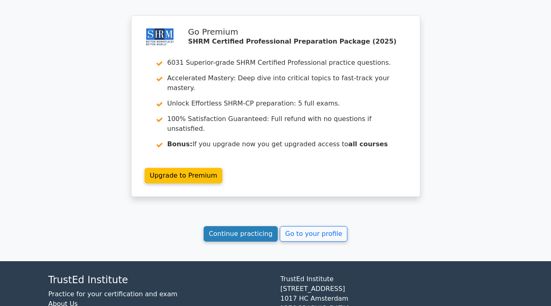
click at [251, 226] on link "Continue practicing" at bounding box center [241, 233] width 75 height 15
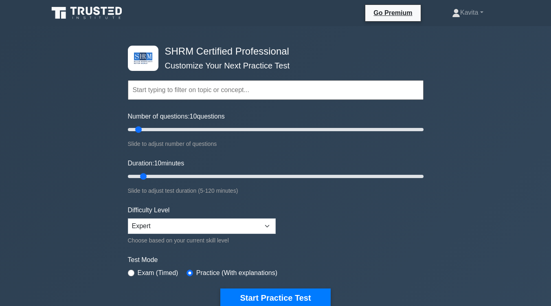
scroll to position [68, 0]
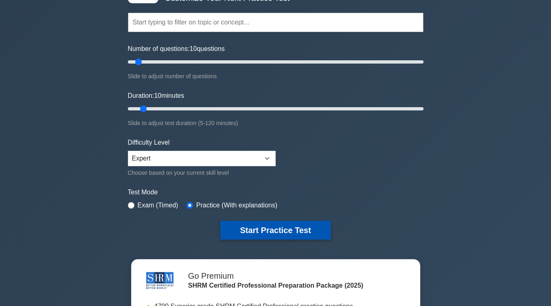
click at [272, 232] on button "Start Practice Test" at bounding box center [276, 230] width 110 height 19
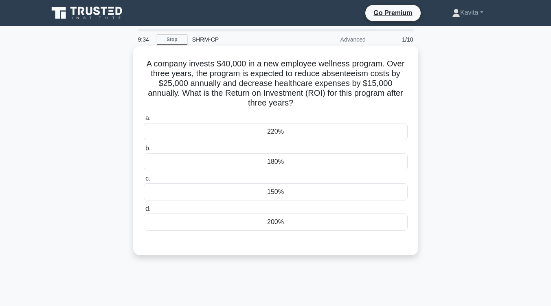
click at [277, 161] on div "180%" at bounding box center [276, 161] width 264 height 17
click at [144, 151] on input "b. 180%" at bounding box center [144, 148] width 0 height 5
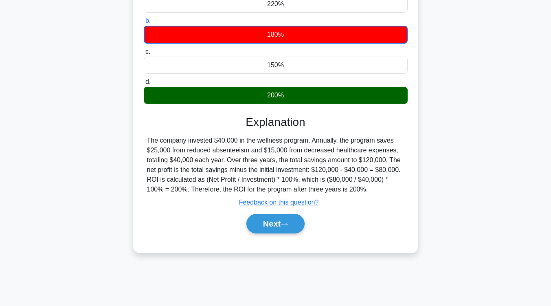
scroll to position [132, 0]
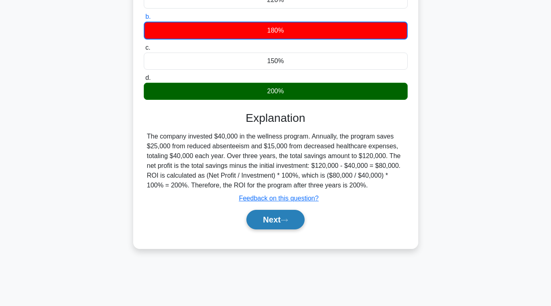
click at [284, 223] on button "Next" at bounding box center [276, 220] width 58 height 20
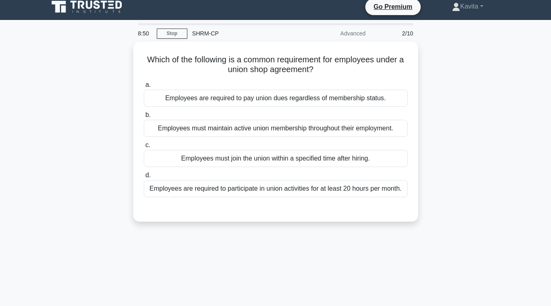
scroll to position [6, 0]
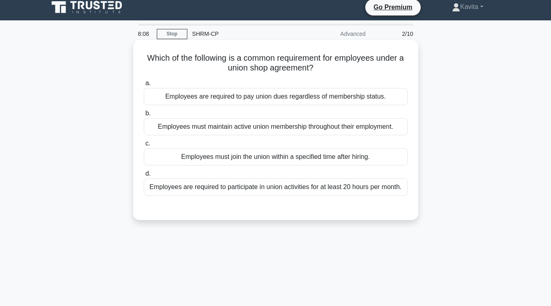
click at [311, 154] on div "Employees must join the union within a specified time after hiring." at bounding box center [276, 156] width 264 height 17
click at [144, 146] on input "c. Employees must join the union within a specified time after hiring." at bounding box center [144, 143] width 0 height 5
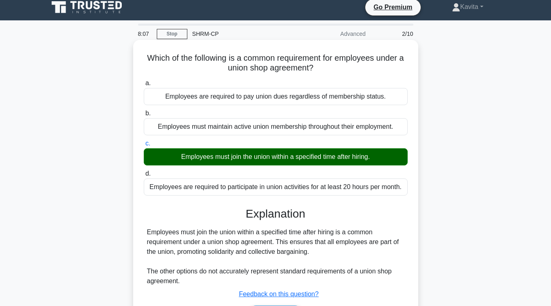
scroll to position [66, 0]
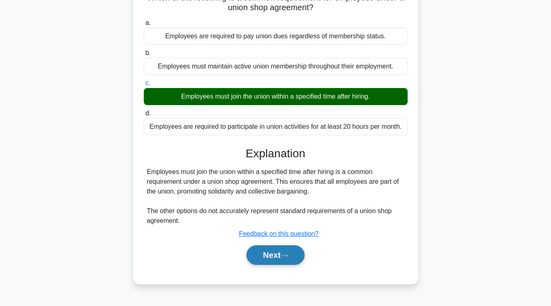
click at [276, 261] on button "Next" at bounding box center [276, 255] width 58 height 20
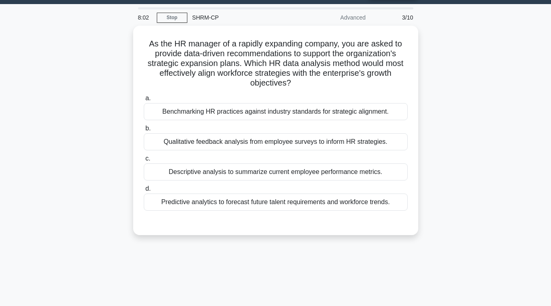
scroll to position [22, 0]
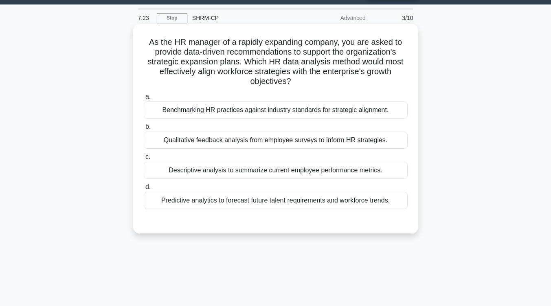
click at [241, 113] on div "Benchmarking HR practices against industry standards for strategic alignment." at bounding box center [276, 109] width 264 height 17
click at [144, 99] on input "a. Benchmarking HR practices against industry standards for strategic alignment." at bounding box center [144, 96] width 0 height 5
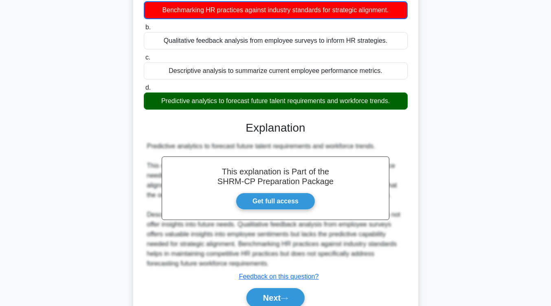
scroll to position [159, 0]
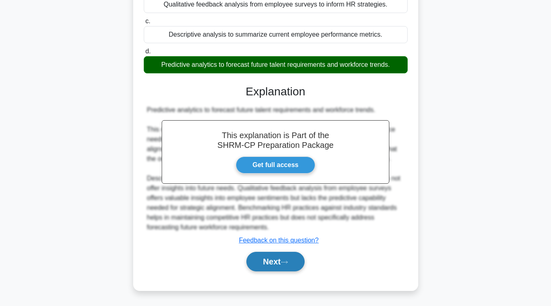
click at [268, 260] on button "Next" at bounding box center [276, 262] width 58 height 20
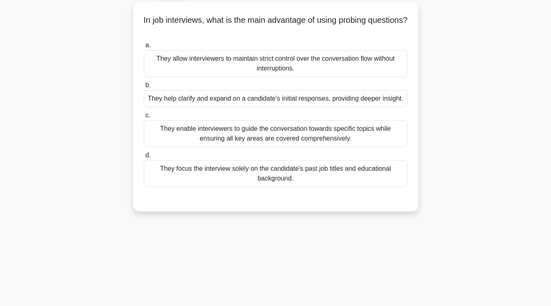
scroll to position [45, 0]
click at [268, 260] on div "7:12 Stop SHRM-CP Advanced 4/10 In job interviews, what is the main advantage o…" at bounding box center [276, 188] width 465 height 408
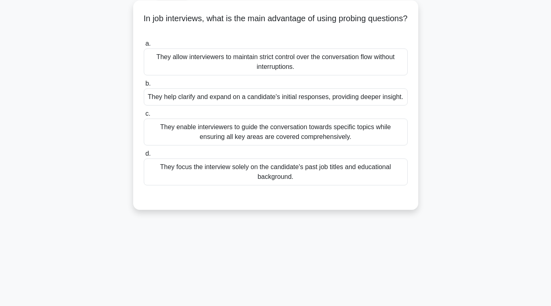
click at [267, 139] on div "They enable interviewers to guide the conversation towards specific topics whil…" at bounding box center [276, 132] width 264 height 27
click at [144, 117] on input "c. They enable interviewers to guide the conversation towards specific topics w…" at bounding box center [144, 113] width 0 height 5
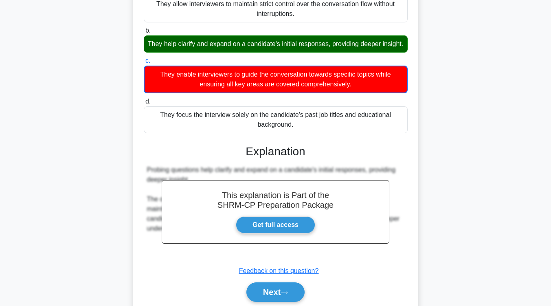
scroll to position [139, 0]
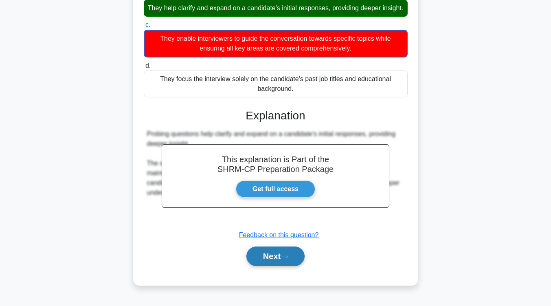
click at [265, 261] on button "Next" at bounding box center [276, 257] width 58 height 20
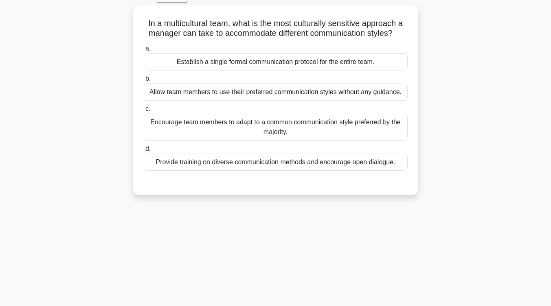
scroll to position [0, 0]
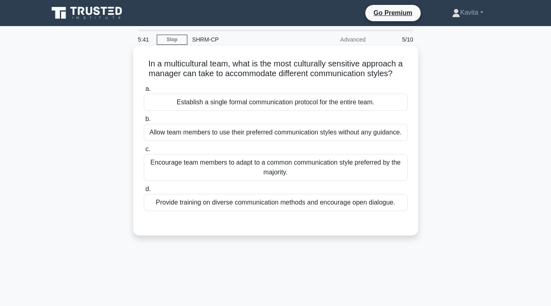
click at [266, 103] on div "Establish a single formal communication protocol for the entire team." at bounding box center [276, 102] width 264 height 17
click at [144, 92] on input "a. Establish a single formal communication protocol for the entire team." at bounding box center [144, 88] width 0 height 5
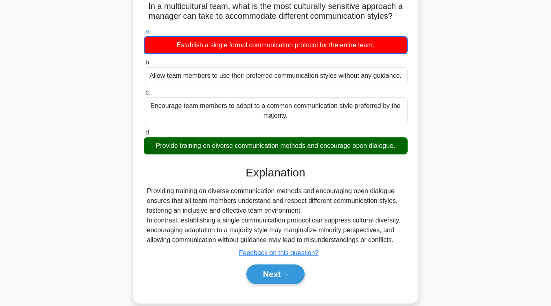
scroll to position [59, 0]
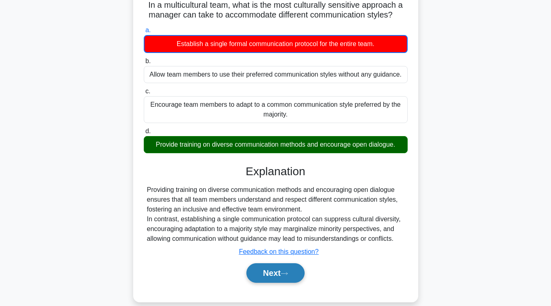
click at [266, 274] on button "Next" at bounding box center [276, 273] width 58 height 20
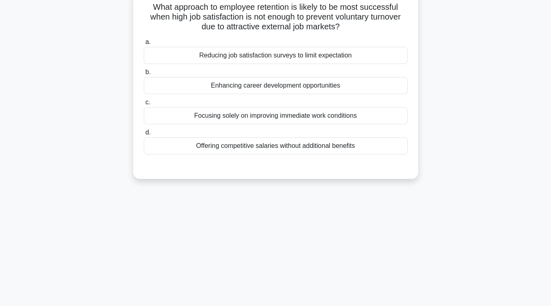
scroll to position [0, 0]
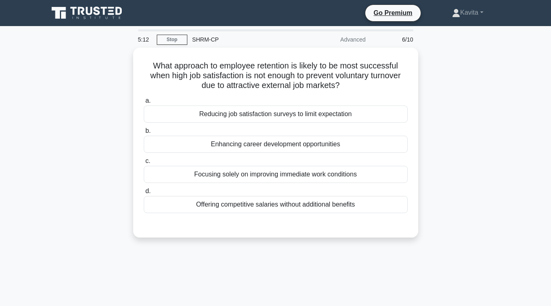
click at [266, 274] on div "5:12 Stop SHRM-CP Advanced 6/10 What approach to employee retention is likely t…" at bounding box center [276, 233] width 465 height 408
click at [266, 274] on div "5:10 Stop SHRM-CP Advanced 6/10 What approach to employee retention is likely t…" at bounding box center [276, 233] width 465 height 408
click at [266, 274] on div "5:06 Stop SHRM-CP Advanced 6/10 What approach to employee retention is likely t…" at bounding box center [276, 233] width 465 height 408
click at [266, 274] on div "5:03 Stop SHRM-CP Advanced 6/10 What approach to employee retention is likely t…" at bounding box center [276, 233] width 465 height 408
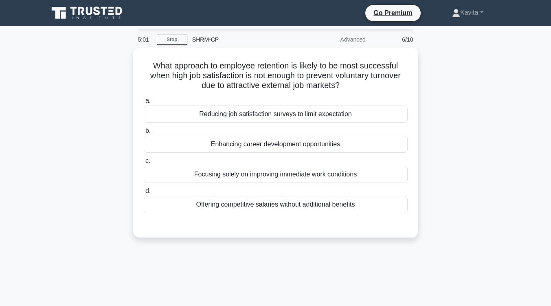
click at [266, 274] on div "5:01 Stop SHRM-CP Advanced 6/10 What approach to employee retention is likely t…" at bounding box center [276, 233] width 465 height 408
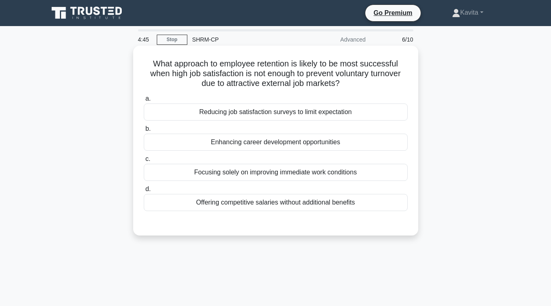
click at [304, 143] on div "Enhancing career development opportunities" at bounding box center [276, 142] width 264 height 17
click at [144, 132] on input "b. Enhancing career development opportunities" at bounding box center [144, 128] width 0 height 5
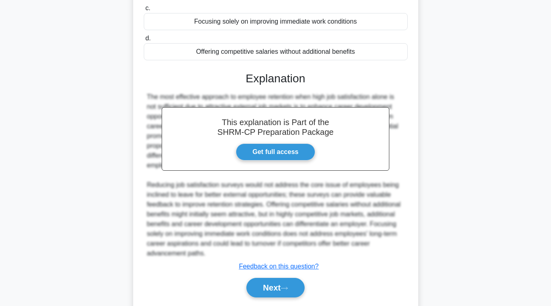
scroll to position [152, 0]
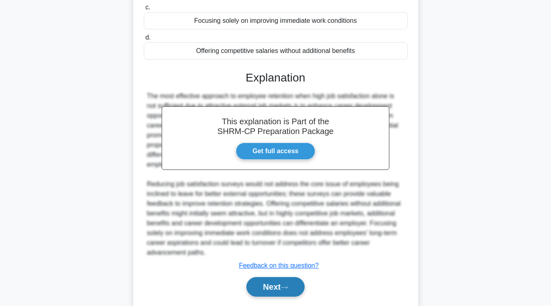
click at [259, 281] on button "Next" at bounding box center [276, 287] width 58 height 20
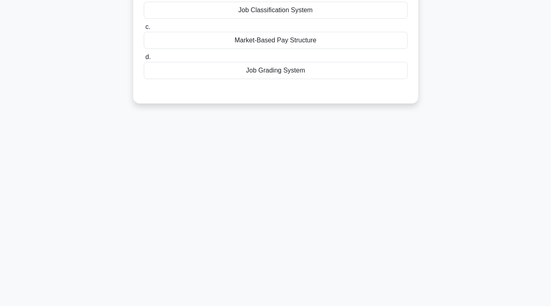
scroll to position [0, 0]
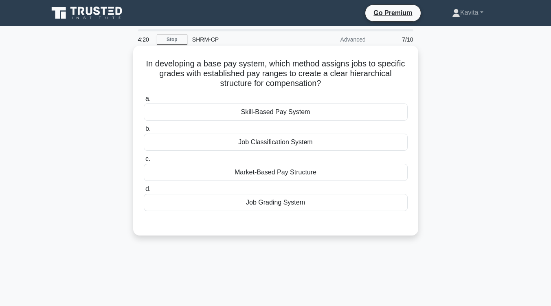
click at [309, 148] on div "Job Classification System" at bounding box center [276, 142] width 264 height 17
click at [144, 132] on input "b. Job Classification System" at bounding box center [144, 128] width 0 height 5
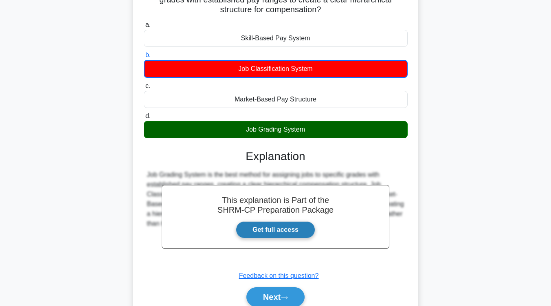
scroll to position [134, 0]
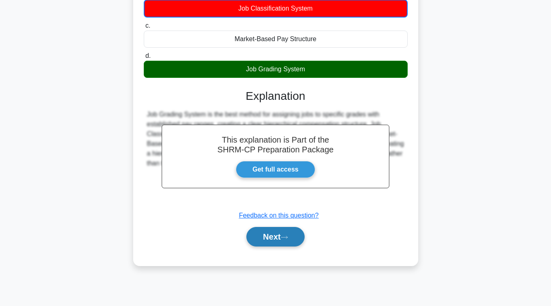
click at [283, 230] on button "Next" at bounding box center [276, 237] width 58 height 20
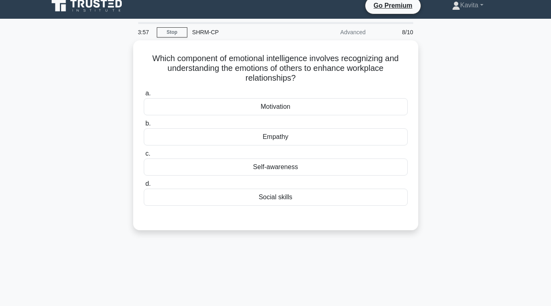
scroll to position [0, 0]
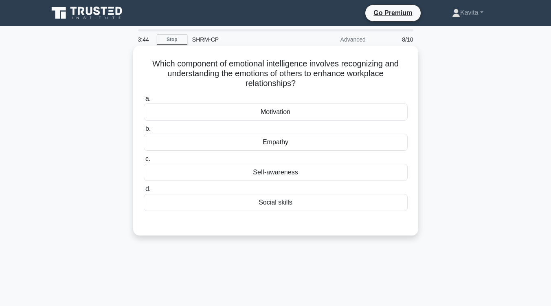
click at [276, 150] on div "Empathy" at bounding box center [276, 142] width 264 height 17
click at [144, 132] on input "b. Empathy" at bounding box center [144, 128] width 0 height 5
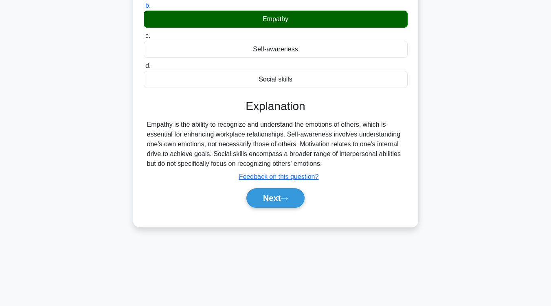
scroll to position [124, 0]
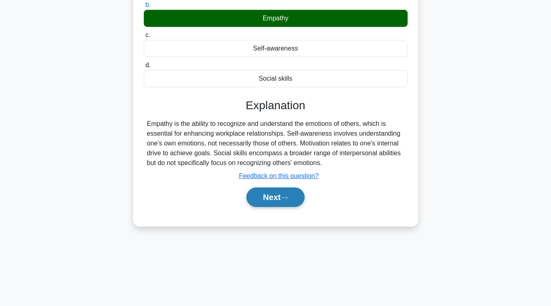
click at [275, 202] on button "Next" at bounding box center [276, 197] width 58 height 20
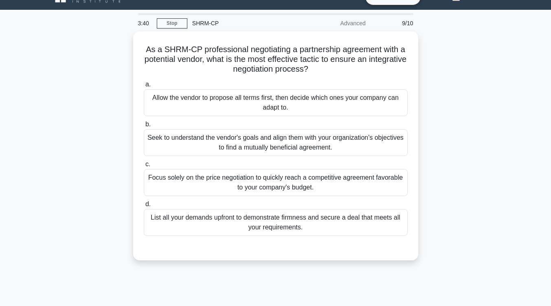
scroll to position [14, 0]
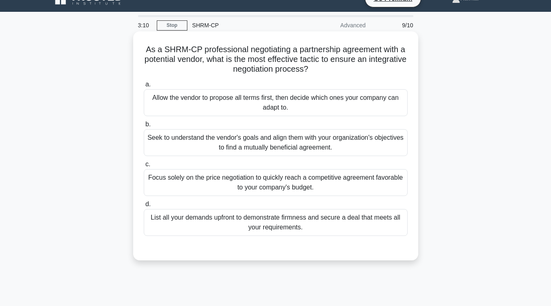
click at [279, 148] on div "Seek to understand the vendor's goals and align them with your organization's o…" at bounding box center [276, 142] width 264 height 27
click at [144, 127] on input "b. Seek to understand the vendor's goals and align them with your organization'…" at bounding box center [144, 124] width 0 height 5
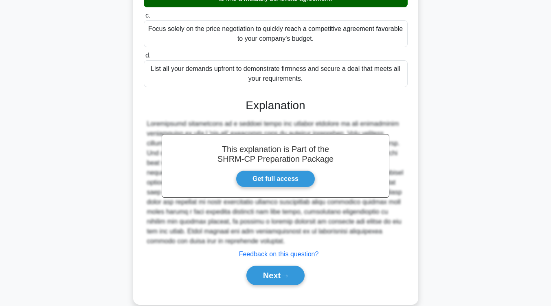
scroll to position [177, 0]
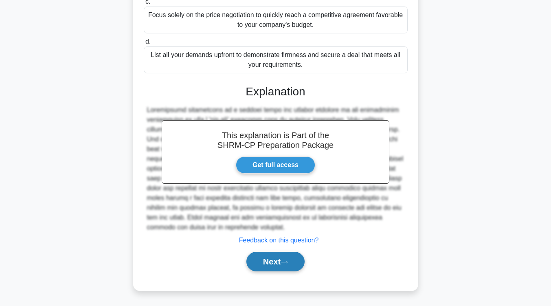
click at [277, 261] on button "Next" at bounding box center [276, 262] width 58 height 20
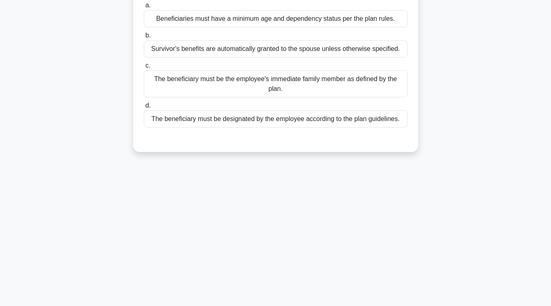
scroll to position [0, 0]
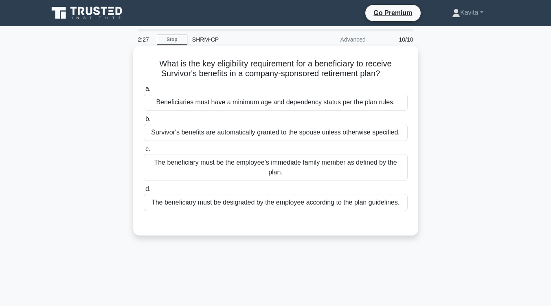
click at [240, 210] on div "The beneficiary must be designated by the employee according to the plan guidel…" at bounding box center [276, 202] width 264 height 17
click at [144, 192] on input "d. The beneficiary must be designated by the employee according to the plan gui…" at bounding box center [144, 189] width 0 height 5
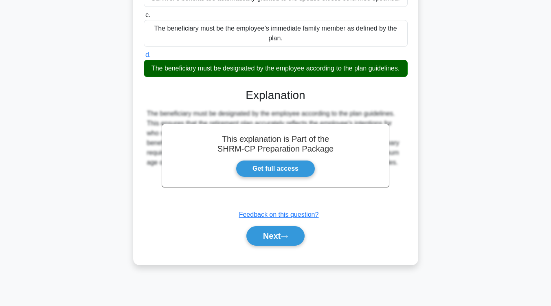
scroll to position [134, 0]
click at [268, 233] on button "Next" at bounding box center [276, 236] width 58 height 20
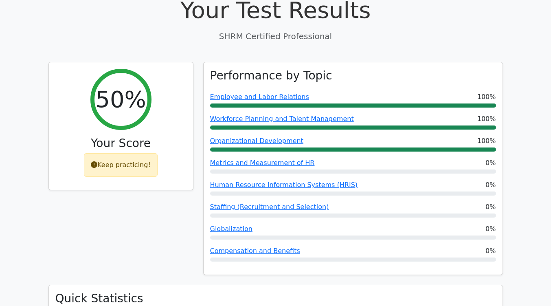
scroll to position [286, 0]
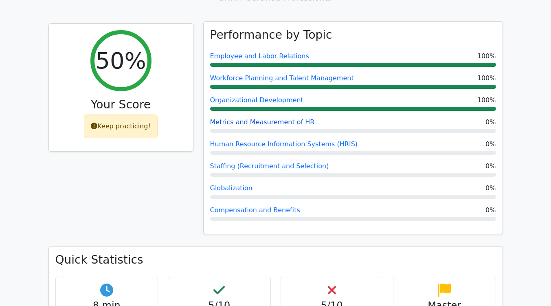
click at [281, 118] on link "Metrics and Measurement of HR" at bounding box center [262, 122] width 105 height 8
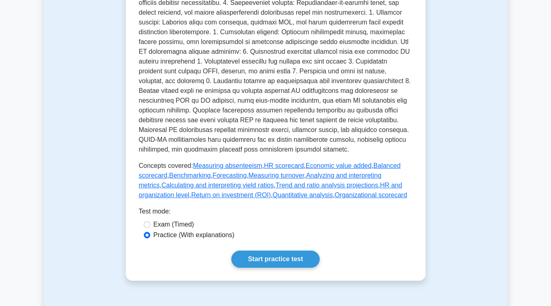
scroll to position [338, 0]
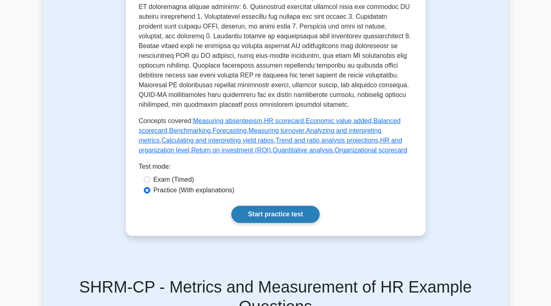
click at [265, 214] on link "Start practice test" at bounding box center [276, 214] width 88 height 17
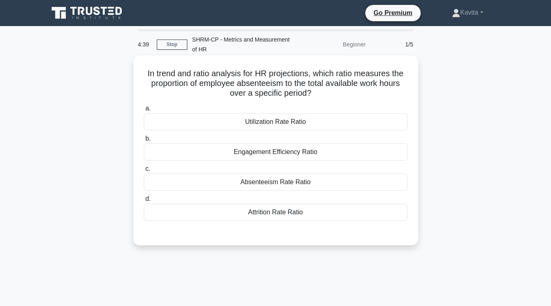
click at [267, 183] on div "Absenteeism Rate Ratio" at bounding box center [276, 182] width 264 height 17
click at [144, 172] on input "c. Absenteeism Rate Ratio" at bounding box center [144, 168] width 0 height 5
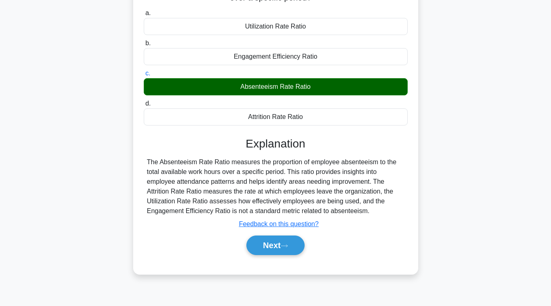
scroll to position [134, 0]
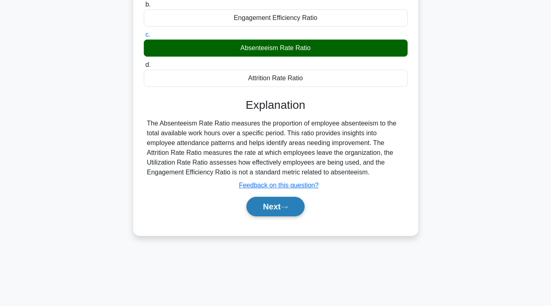
click at [269, 207] on button "Next" at bounding box center [276, 207] width 58 height 20
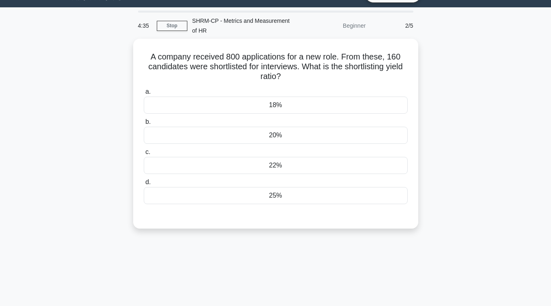
scroll to position [18, 0]
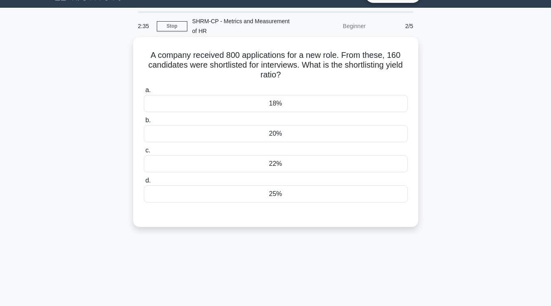
click at [288, 163] on div "22%" at bounding box center [276, 163] width 264 height 17
click at [144, 153] on input "c. 22%" at bounding box center [144, 150] width 0 height 5
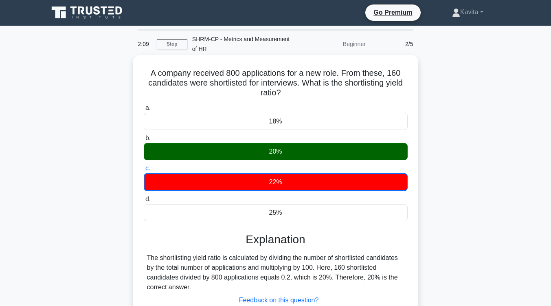
scroll to position [0, 0]
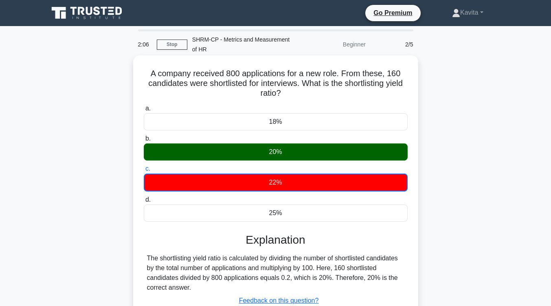
drag, startPoint x: 286, startPoint y: 96, endPoint x: 146, endPoint y: 74, distance: 141.5
click at [146, 74] on h5 "A company received 800 applications for a new role. From these, 160 candidates …" at bounding box center [276, 83] width 266 height 30
copy h5 "A company received 800 applications for a new role. From these, 160 candidates …"
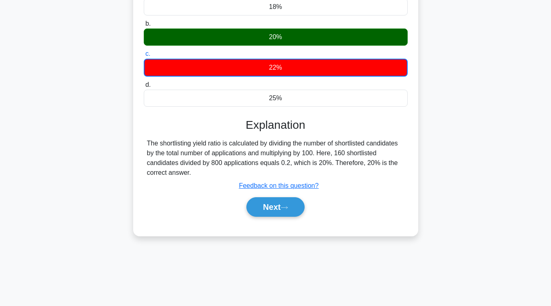
scroll to position [117, 0]
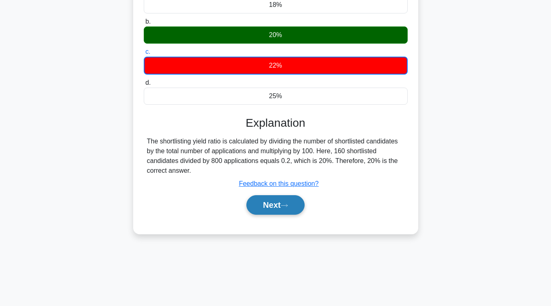
click at [269, 207] on button "Next" at bounding box center [276, 205] width 58 height 20
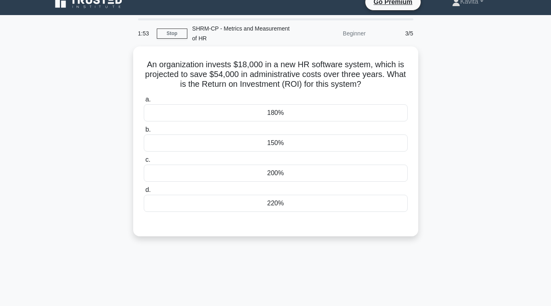
scroll to position [9, 0]
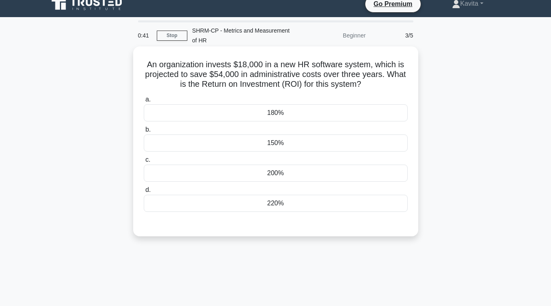
drag, startPoint x: 362, startPoint y: 84, endPoint x: 146, endPoint y: 66, distance: 217.6
click at [146, 66] on h5 "An organization invests $18,000 in a new HR software system, which is projected…" at bounding box center [276, 75] width 266 height 30
copy h5 "An organization invests $18,000 in a new HR software system, which is projected…"
click at [286, 116] on div "180%" at bounding box center [276, 112] width 264 height 17
click at [144, 102] on input "a. 180%" at bounding box center [144, 99] width 0 height 5
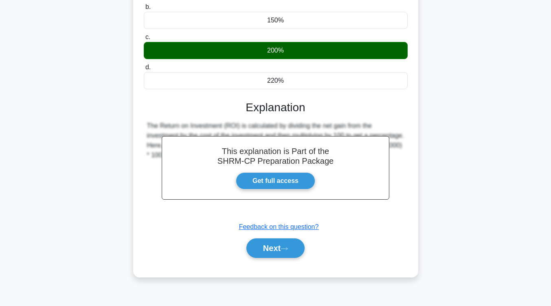
scroll to position [134, 0]
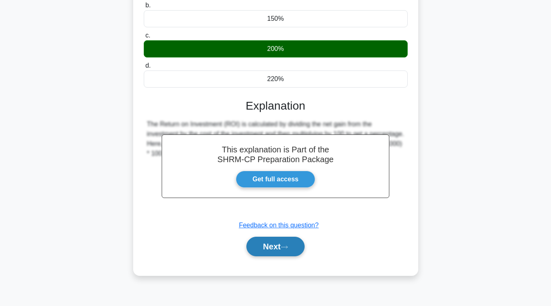
click at [288, 243] on button "Next" at bounding box center [276, 247] width 58 height 20
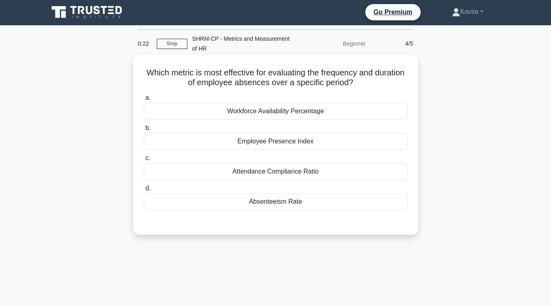
scroll to position [0, 0]
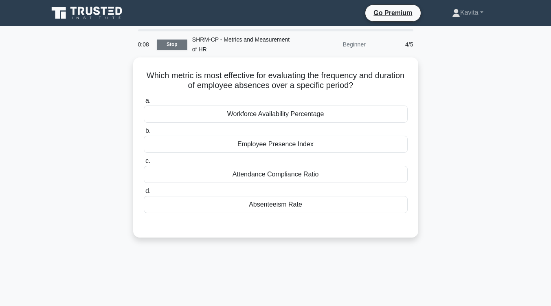
click at [169, 46] on link "Stop" at bounding box center [172, 45] width 31 height 10
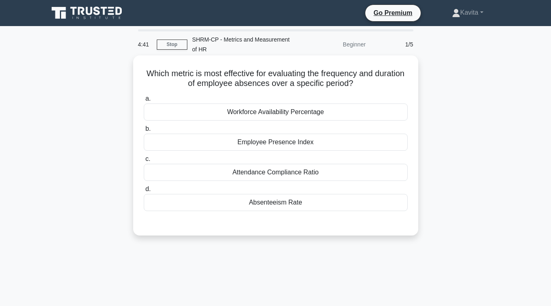
click at [275, 201] on div "Absenteeism Rate" at bounding box center [276, 202] width 264 height 17
click at [144, 192] on input "d. Absenteeism Rate" at bounding box center [144, 189] width 0 height 5
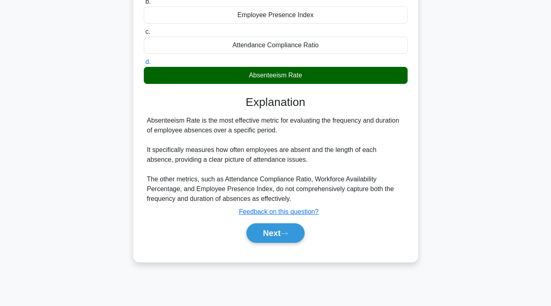
scroll to position [134, 0]
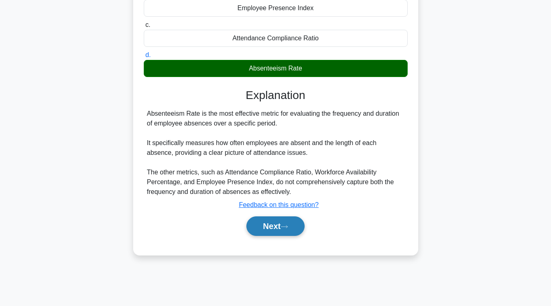
click at [276, 225] on button "Next" at bounding box center [276, 226] width 58 height 20
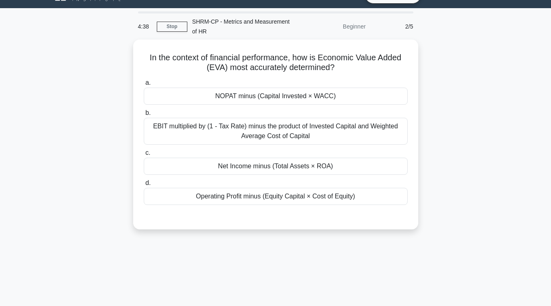
scroll to position [18, 0]
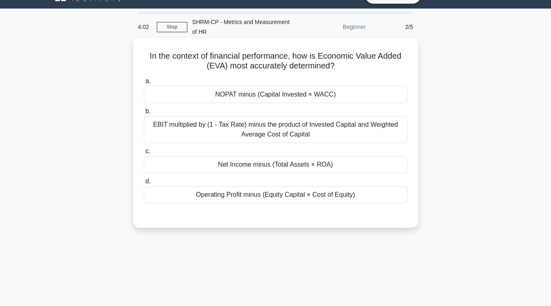
click at [270, 164] on div "Net Income minus (Total Assets × ROA)" at bounding box center [276, 164] width 264 height 17
click at [144, 154] on input "c. Net Income minus (Total Assets × ROA)" at bounding box center [144, 151] width 0 height 5
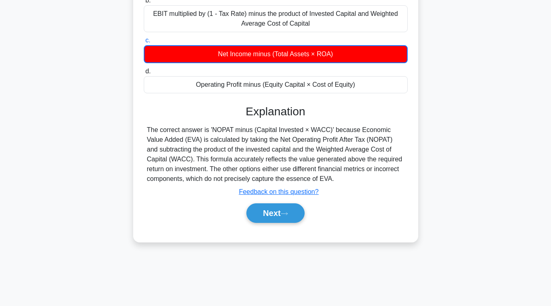
scroll to position [134, 0]
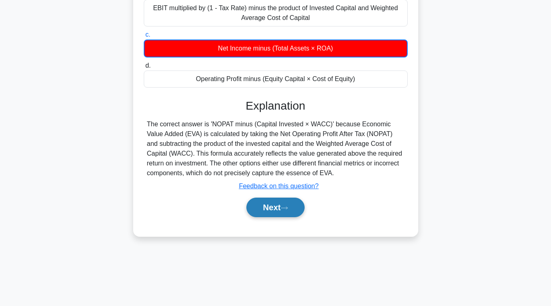
click at [271, 210] on button "Next" at bounding box center [276, 208] width 58 height 20
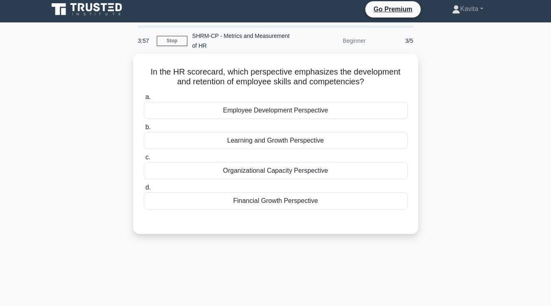
scroll to position [0, 0]
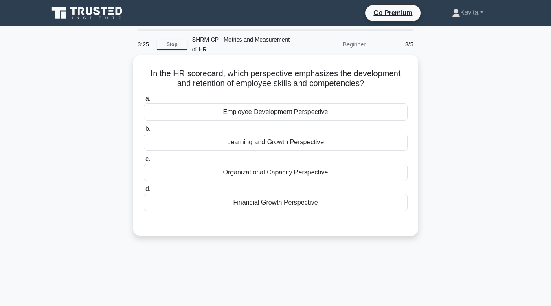
click at [261, 147] on div "Learning and Growth Perspective" at bounding box center [276, 142] width 264 height 17
click at [144, 132] on input "b. Learning and Growth Perspective" at bounding box center [144, 128] width 0 height 5
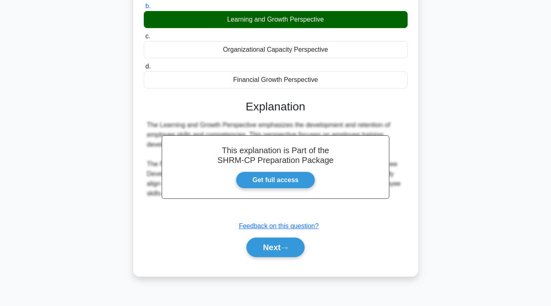
scroll to position [134, 0]
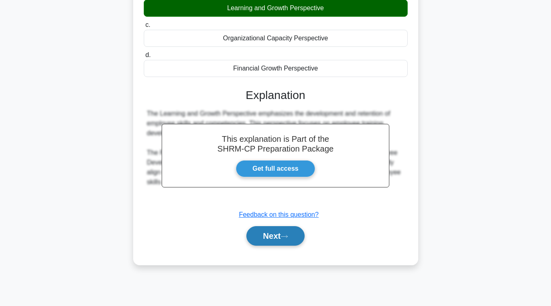
click at [280, 243] on button "Next" at bounding box center [276, 236] width 58 height 20
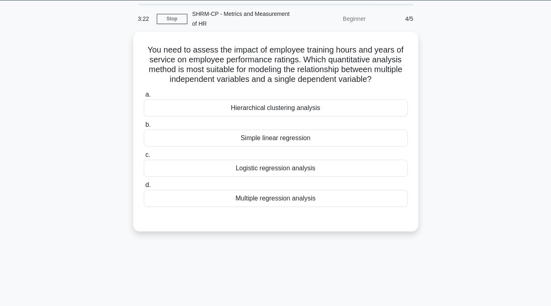
scroll to position [0, 0]
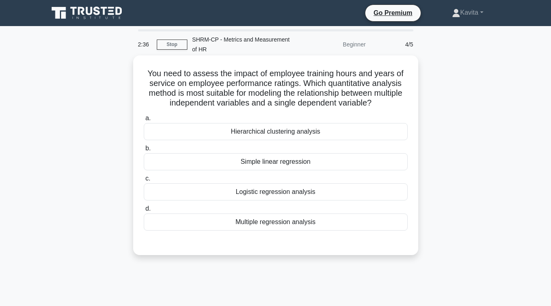
click at [263, 165] on div "Simple linear regression" at bounding box center [276, 161] width 264 height 17
click at [144, 151] on input "b. Simple linear regression" at bounding box center [144, 148] width 0 height 5
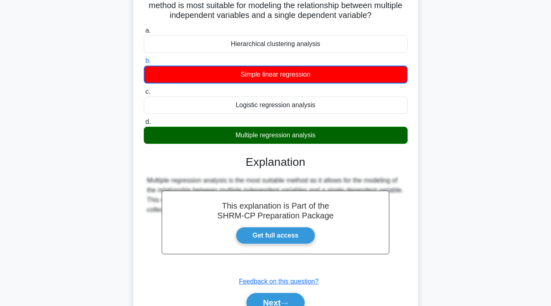
scroll to position [134, 0]
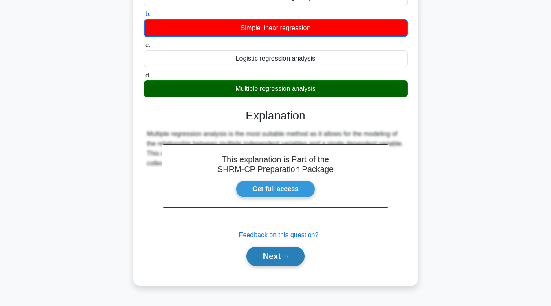
click at [281, 260] on button "Next" at bounding box center [276, 257] width 58 height 20
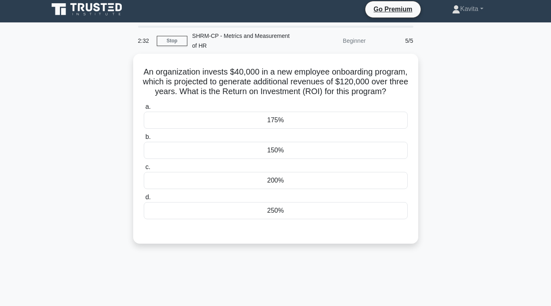
scroll to position [0, 0]
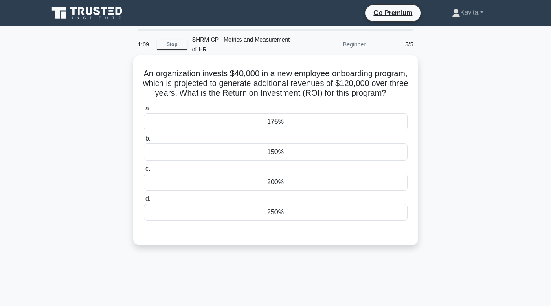
click at [280, 221] on div "250%" at bounding box center [276, 212] width 264 height 17
click at [144, 202] on input "d. 250%" at bounding box center [144, 198] width 0 height 5
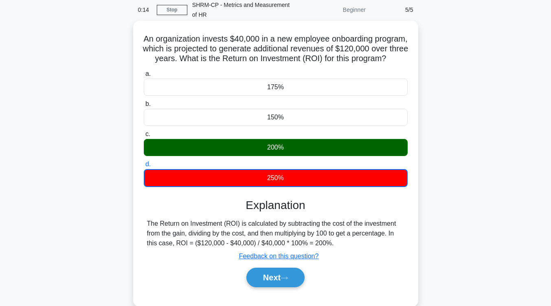
scroll to position [101, 0]
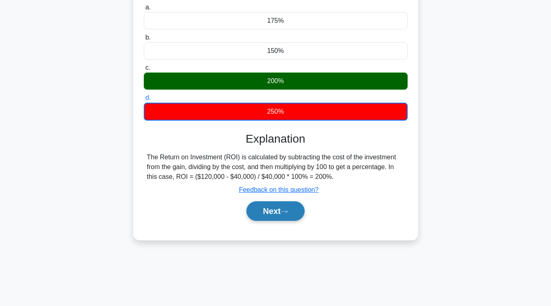
click at [278, 221] on button "Next" at bounding box center [276, 211] width 58 height 20
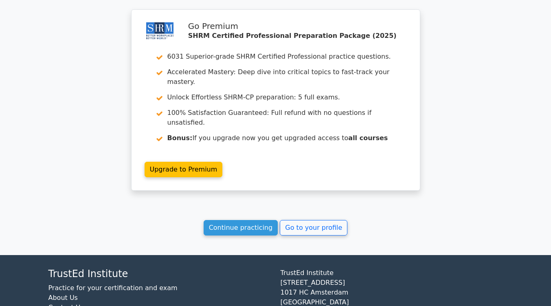
scroll to position [1087, 0]
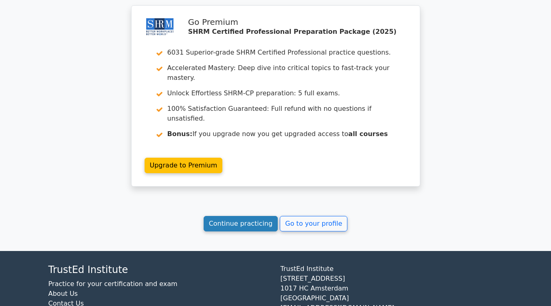
click at [251, 216] on link "Continue practicing" at bounding box center [241, 223] width 75 height 15
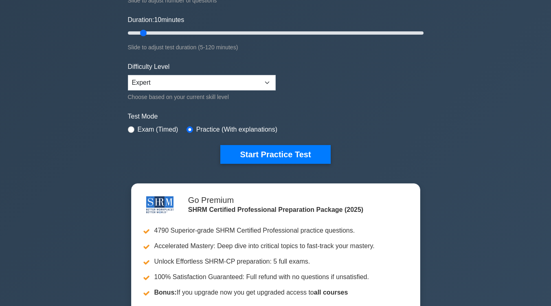
scroll to position [145, 0]
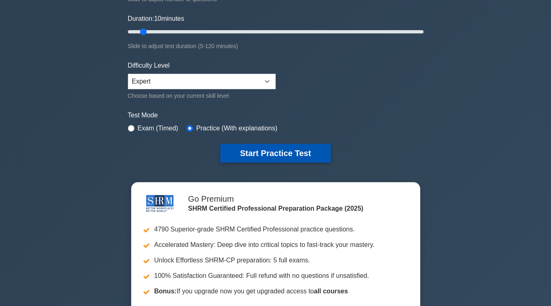
click at [268, 150] on button "Start Practice Test" at bounding box center [276, 153] width 110 height 19
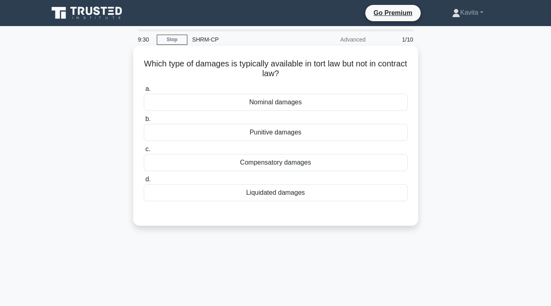
click at [270, 134] on div "Punitive damages" at bounding box center [276, 132] width 264 height 17
click at [144, 122] on input "b. Punitive damages" at bounding box center [144, 119] width 0 height 5
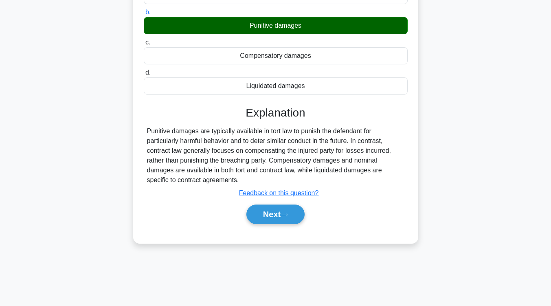
scroll to position [112, 0]
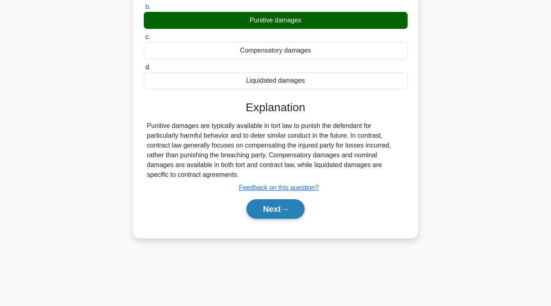
click at [279, 207] on button "Next" at bounding box center [276, 209] width 58 height 20
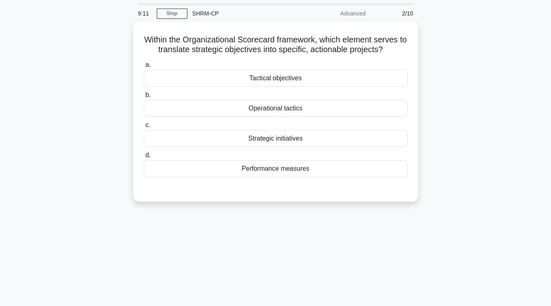
scroll to position [0, 0]
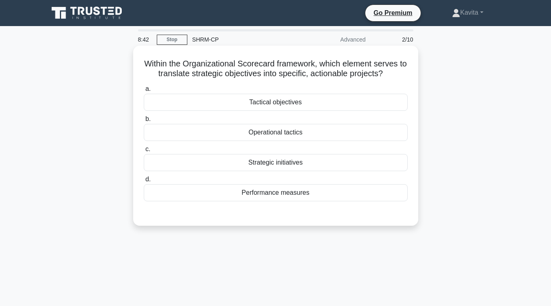
click at [271, 164] on div "Strategic initiatives" at bounding box center [276, 162] width 264 height 17
click at [144, 152] on input "c. Strategic initiatives" at bounding box center [144, 149] width 0 height 5
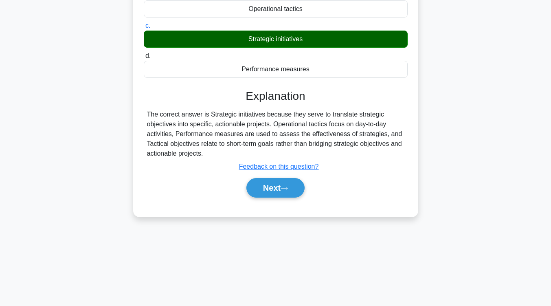
scroll to position [128, 0]
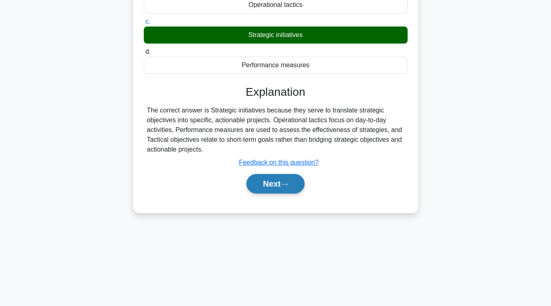
click at [279, 193] on button "Next" at bounding box center [276, 184] width 58 height 20
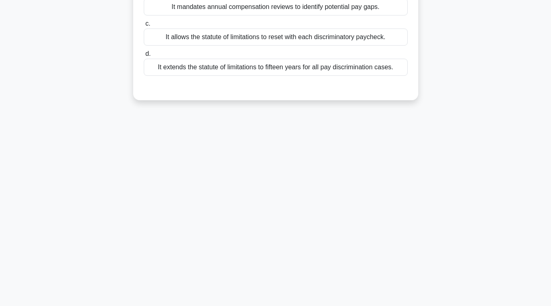
scroll to position [0, 0]
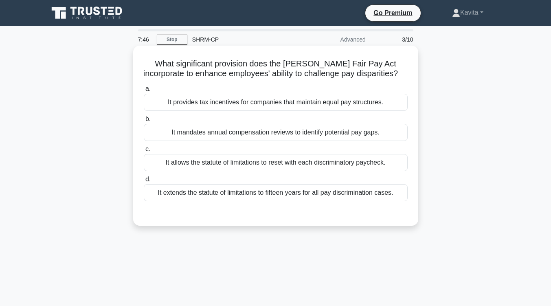
click at [291, 141] on div "It mandates annual compensation reviews to identify potential pay gaps." at bounding box center [276, 132] width 264 height 17
click at [144, 122] on input "b. It mandates annual compensation reviews to identify potential pay gaps." at bounding box center [144, 119] width 0 height 5
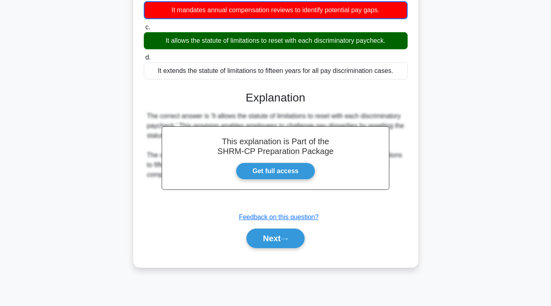
scroll to position [125, 0]
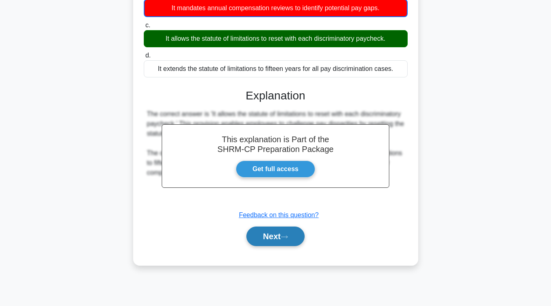
click at [269, 246] on button "Next" at bounding box center [276, 237] width 58 height 20
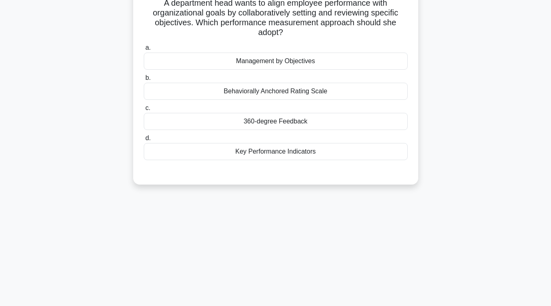
scroll to position [10, 0]
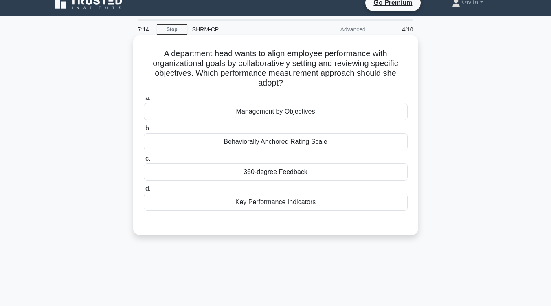
click at [276, 207] on div "Key Performance Indicators" at bounding box center [276, 202] width 264 height 17
click at [144, 192] on input "d. Key Performance Indicators" at bounding box center [144, 188] width 0 height 5
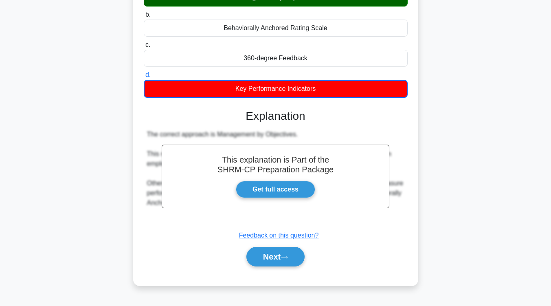
scroll to position [124, 0]
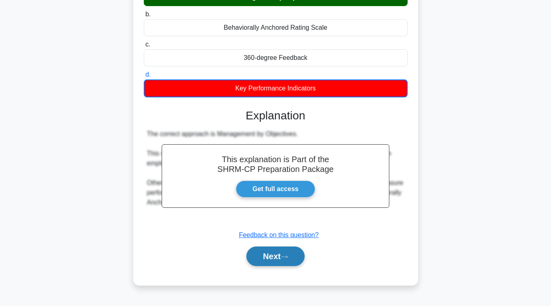
click at [266, 254] on button "Next" at bounding box center [276, 257] width 58 height 20
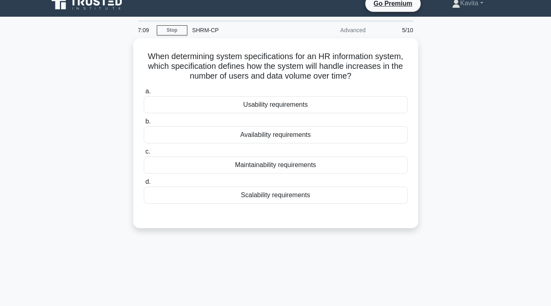
scroll to position [0, 0]
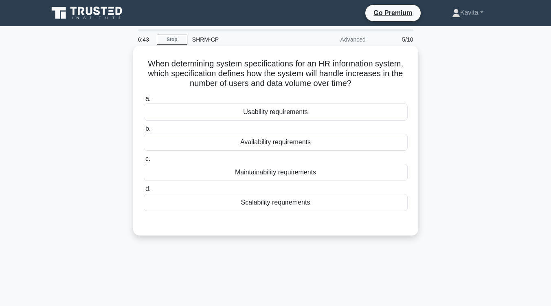
click at [284, 206] on div "Scalability requirements" at bounding box center [276, 202] width 264 height 17
click at [144, 192] on input "d. Scalability requirements" at bounding box center [144, 189] width 0 height 5
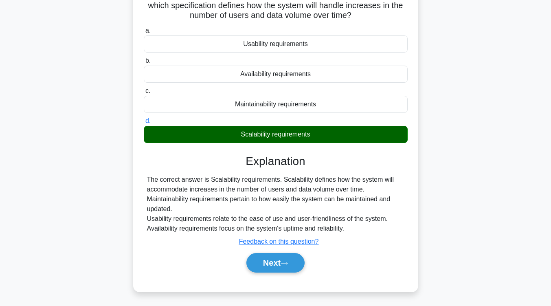
scroll to position [83, 0]
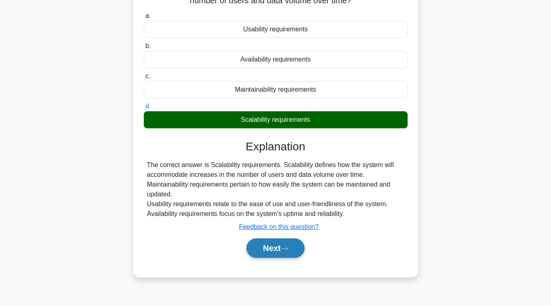
click at [288, 254] on button "Next" at bounding box center [276, 248] width 58 height 20
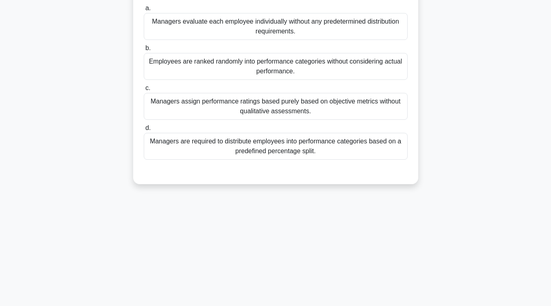
scroll to position [0, 0]
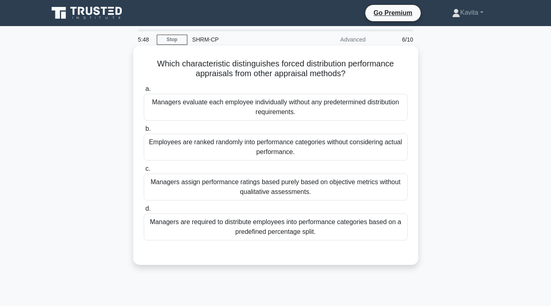
click at [296, 236] on div "Managers are required to distribute employees into performance categories based…" at bounding box center [276, 227] width 264 height 27
click at [144, 212] on input "d. Managers are required to distribute employees into performance categories ba…" at bounding box center [144, 208] width 0 height 5
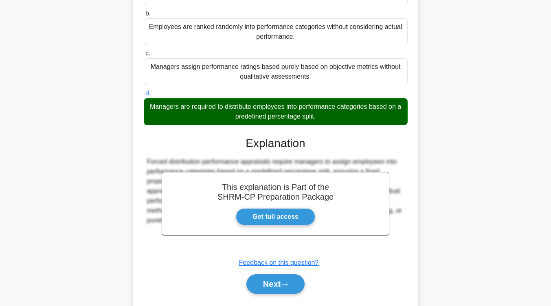
scroll to position [116, 0]
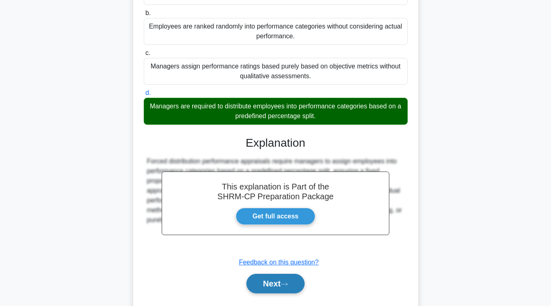
click at [282, 280] on button "Next" at bounding box center [276, 284] width 58 height 20
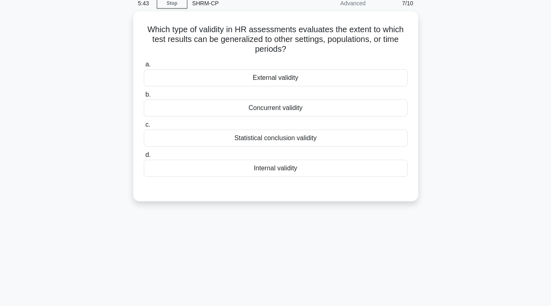
scroll to position [0, 0]
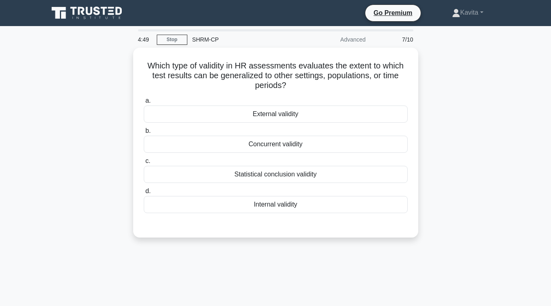
click at [296, 287] on div "4:49 Stop SHRM-CP Advanced 7/10 Which type of validity in HR assessments evalua…" at bounding box center [276, 233] width 465 height 408
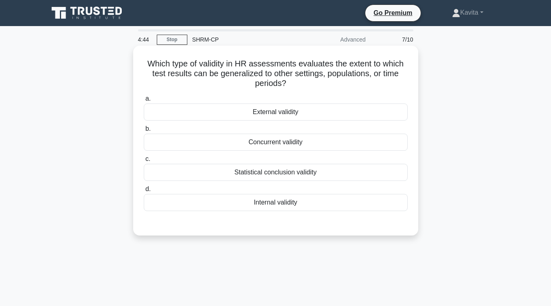
click at [280, 205] on div "Internal validity" at bounding box center [276, 202] width 264 height 17
click at [144, 192] on input "d. Internal validity" at bounding box center [144, 189] width 0 height 5
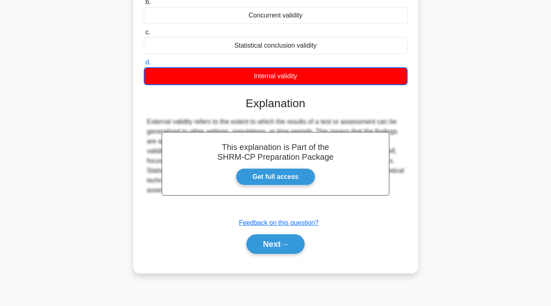
scroll to position [134, 0]
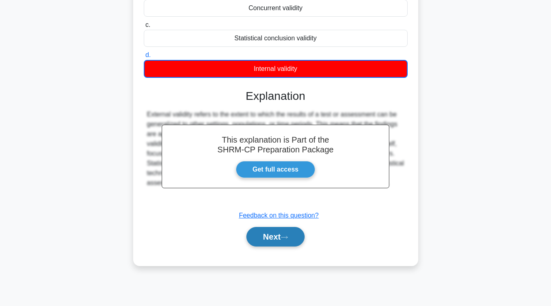
click at [285, 237] on icon at bounding box center [284, 237] width 7 height 4
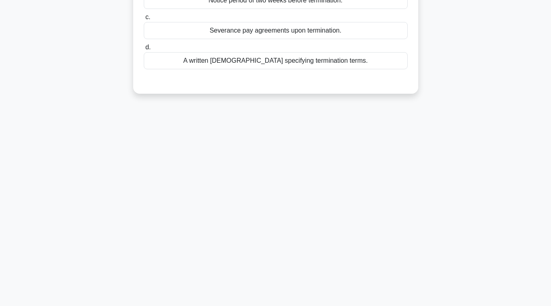
scroll to position [0, 0]
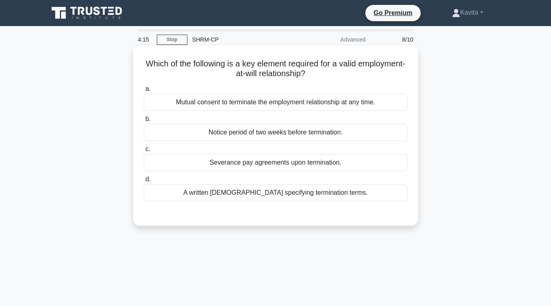
click at [311, 103] on div "Mutual consent to terminate the employment relationship at any time." at bounding box center [276, 102] width 264 height 17
click at [144, 92] on input "a. Mutual consent to terminate the employment relationship at any time." at bounding box center [144, 88] width 0 height 5
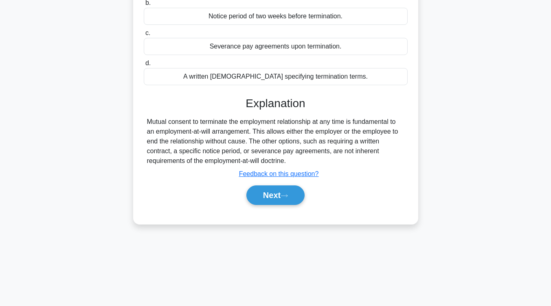
scroll to position [117, 0]
click at [280, 204] on button "Next" at bounding box center [276, 195] width 58 height 20
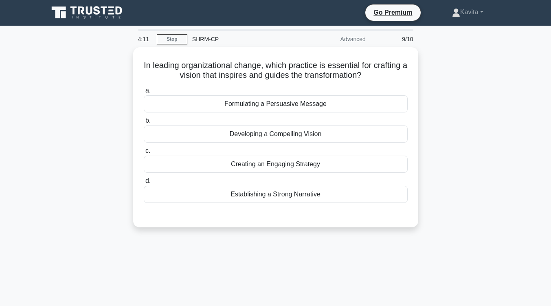
scroll to position [0, 0]
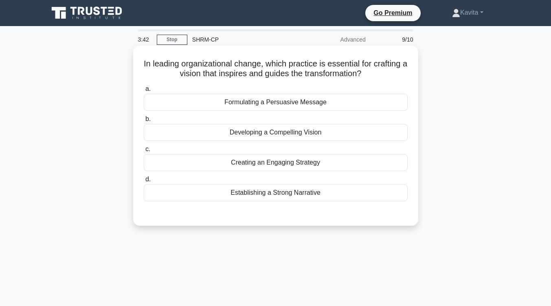
click at [287, 195] on div "Establishing a Strong Narrative" at bounding box center [276, 192] width 264 height 17
click at [144, 182] on input "d. Establishing a Strong Narrative" at bounding box center [144, 179] width 0 height 5
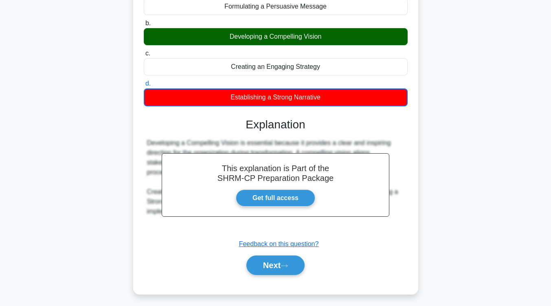
scroll to position [100, 0]
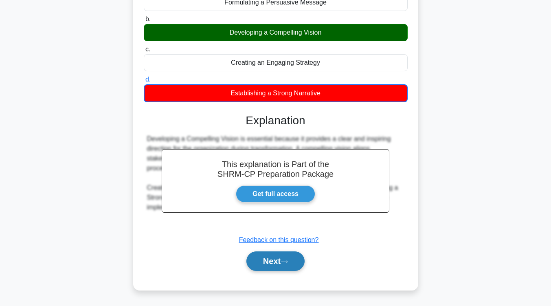
click at [287, 264] on icon at bounding box center [284, 262] width 7 height 4
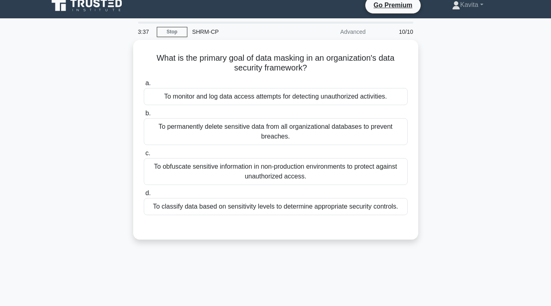
scroll to position [4, 0]
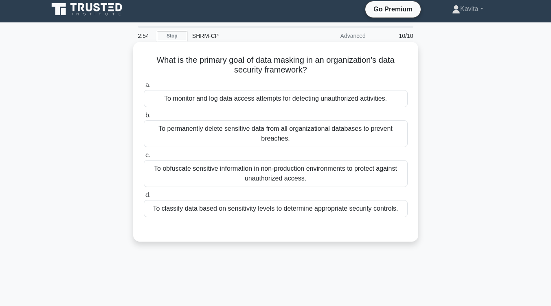
click at [275, 211] on div "To classify data based on sensitivity levels to determine appropriate security …" at bounding box center [276, 208] width 264 height 17
click at [144, 198] on input "d. To classify data based on sensitivity levels to determine appropriate securi…" at bounding box center [144, 195] width 0 height 5
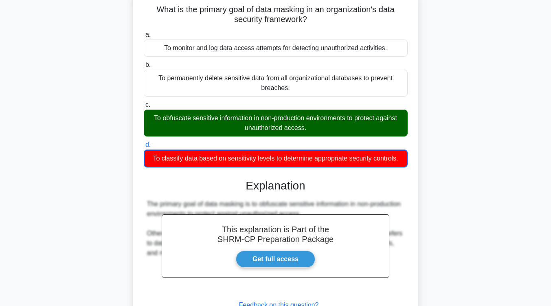
scroll to position [134, 0]
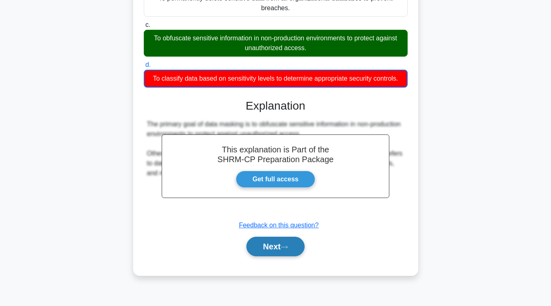
click at [268, 252] on button "Next" at bounding box center [276, 247] width 58 height 20
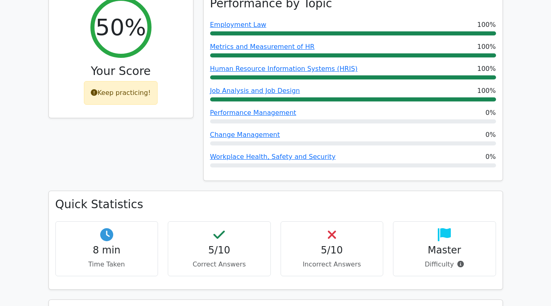
scroll to position [320, 0]
